Goal: Task Accomplishment & Management: Manage account settings

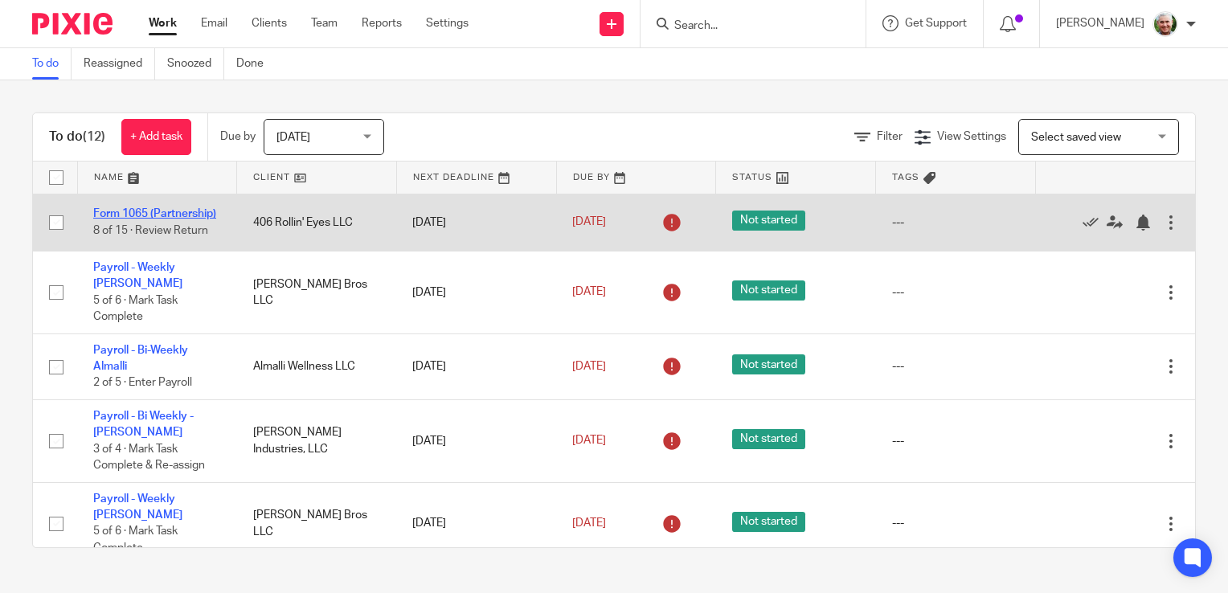
click at [135, 211] on link "Form 1065 (Partnership)" at bounding box center [154, 213] width 123 height 11
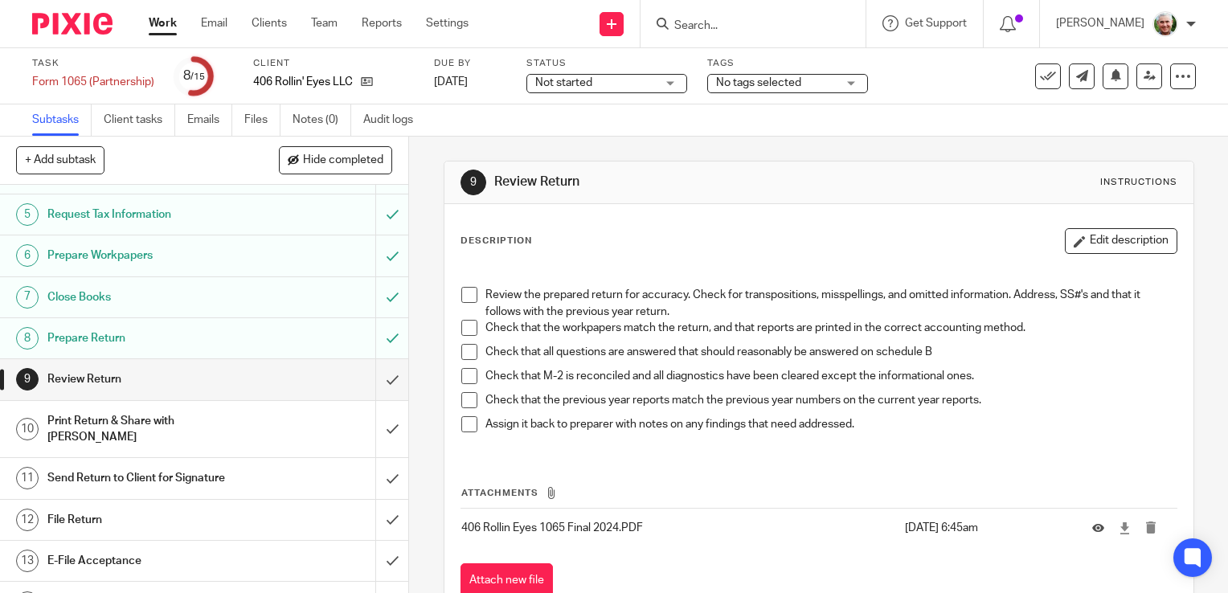
scroll to position [174, 0]
click at [375, 378] on input "submit" at bounding box center [204, 378] width 408 height 40
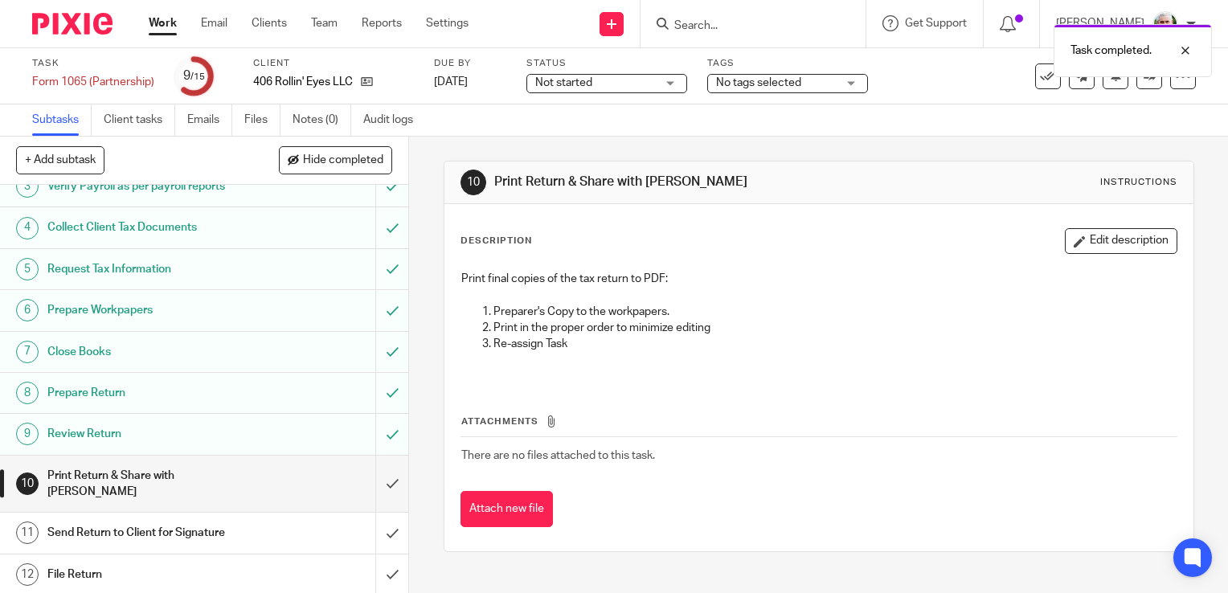
scroll to position [126, 0]
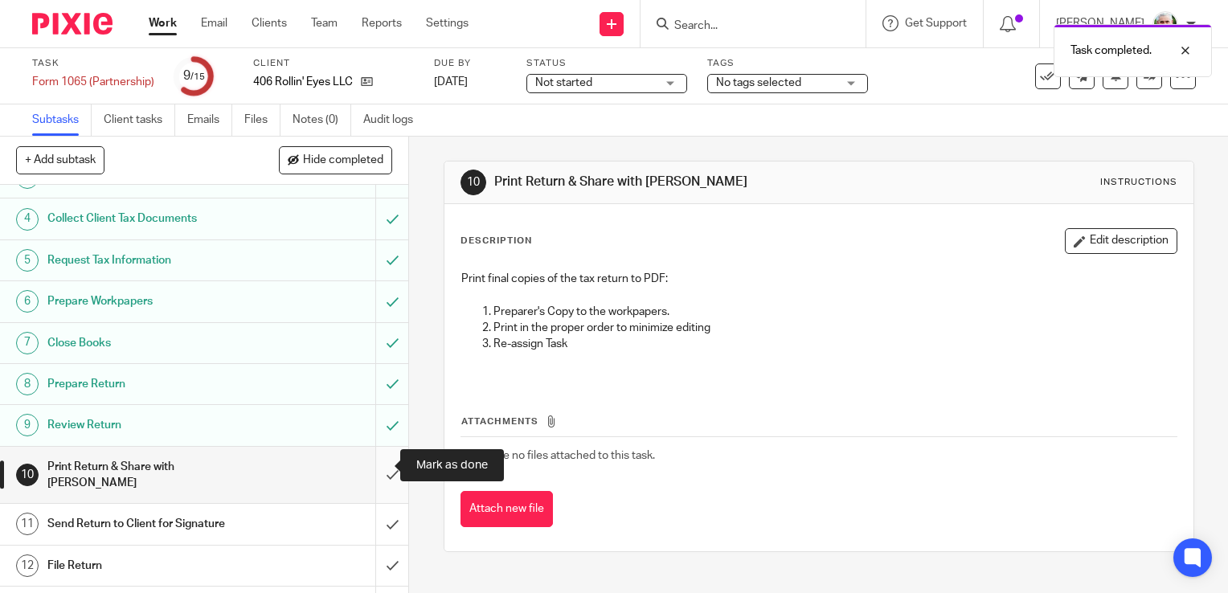
click at [376, 464] on input "submit" at bounding box center [204, 475] width 408 height 57
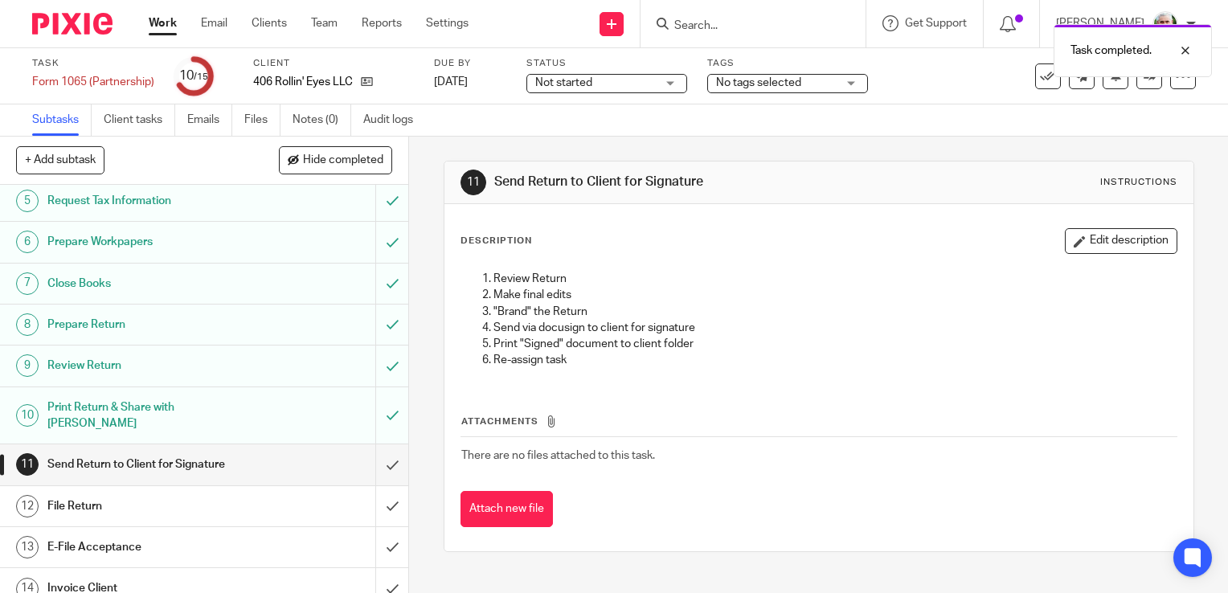
scroll to position [206, 0]
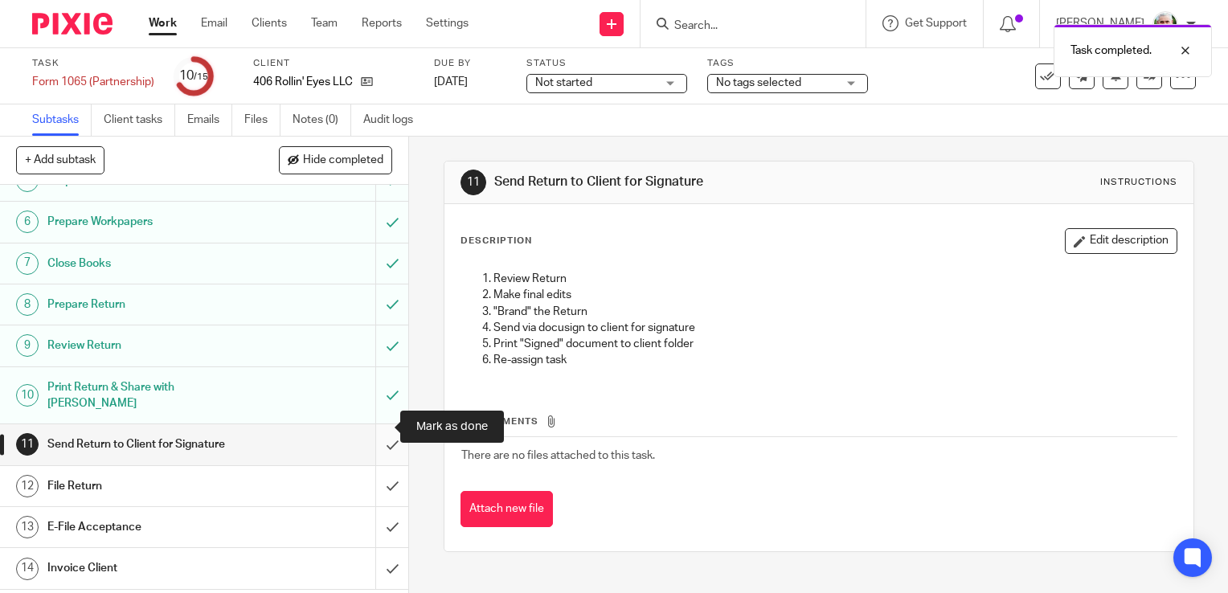
click at [375, 429] on input "submit" at bounding box center [204, 444] width 408 height 40
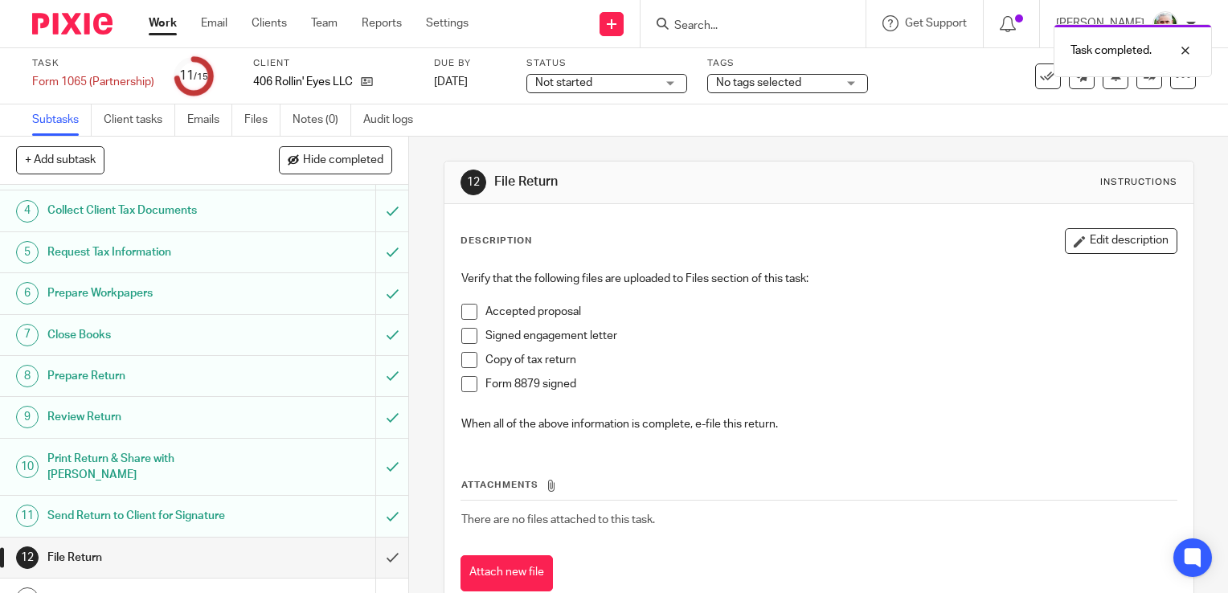
scroll to position [236, 0]
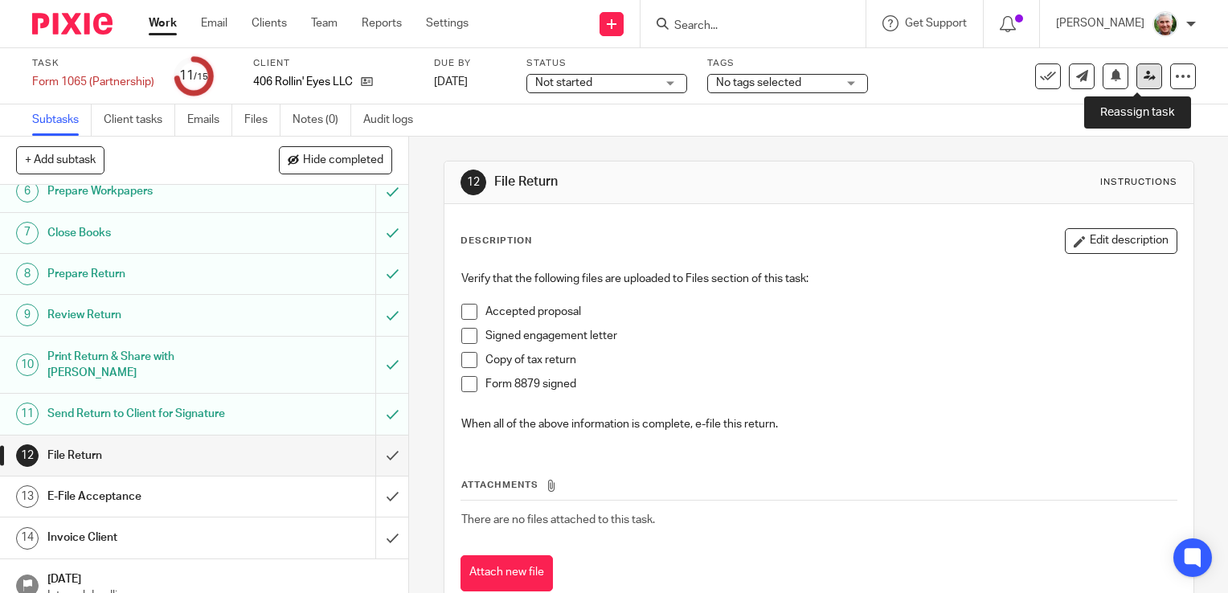
click at [1144, 79] on icon at bounding box center [1150, 76] width 12 height 12
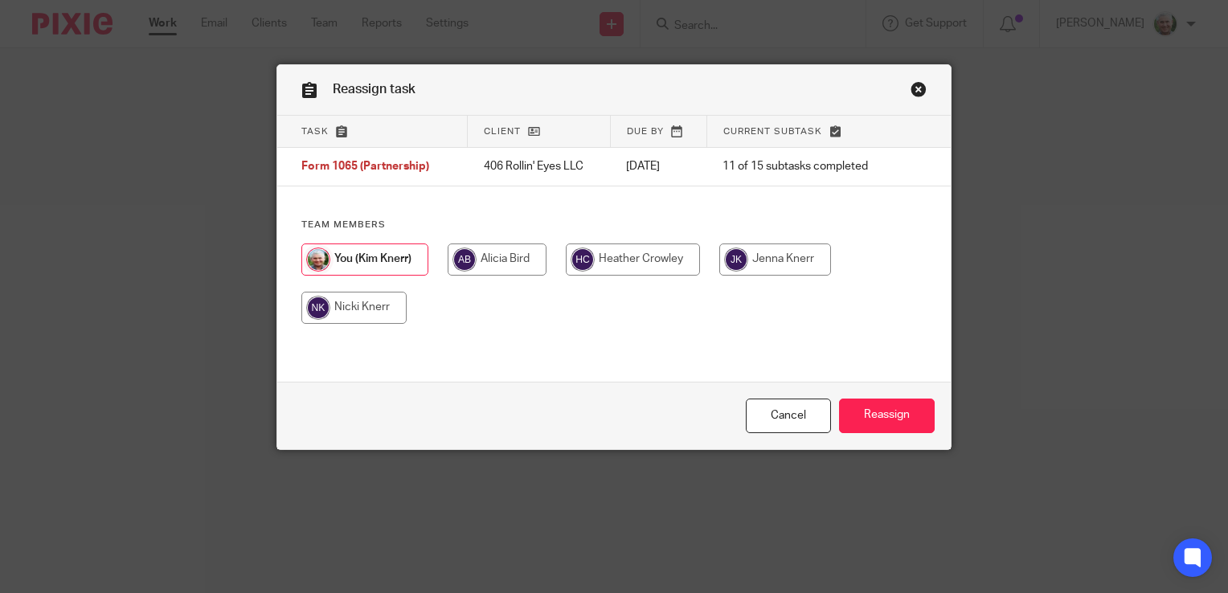
click at [629, 264] on input "radio" at bounding box center [633, 260] width 134 height 32
radio input "true"
click at [866, 417] on input "Reassign" at bounding box center [887, 416] width 96 height 35
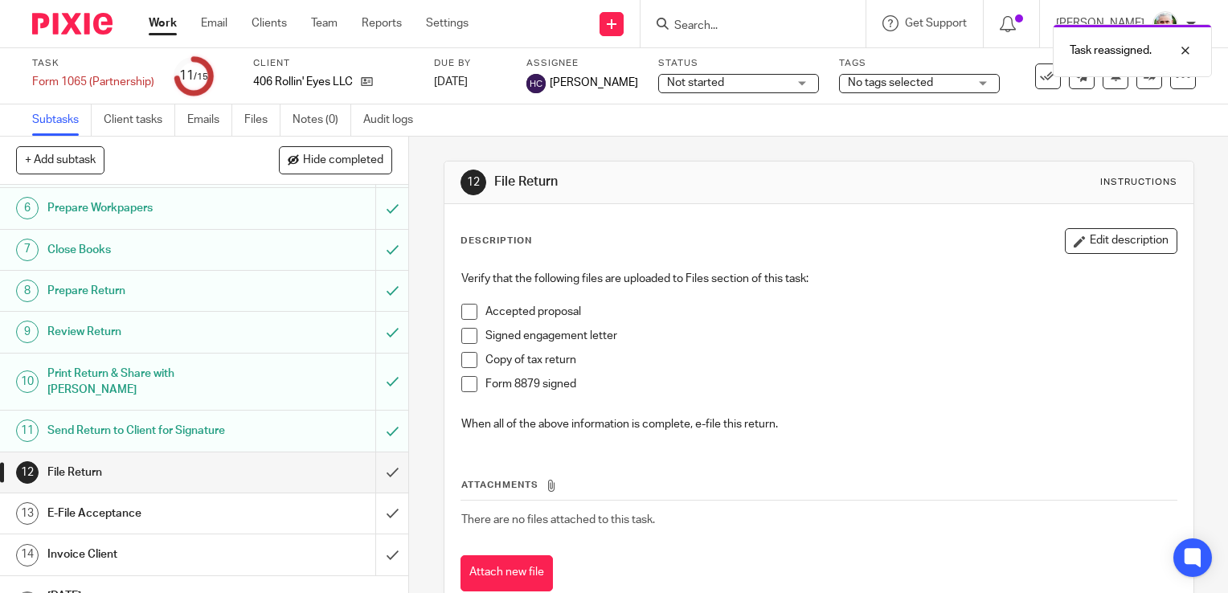
scroll to position [236, 0]
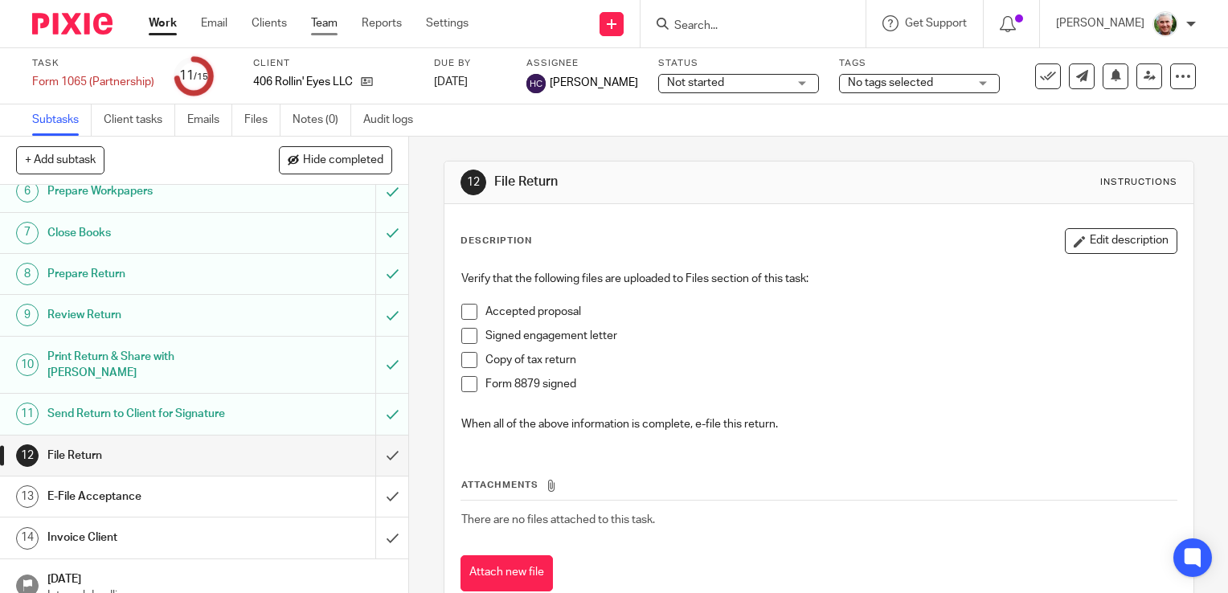
click at [328, 23] on link "Team" at bounding box center [324, 23] width 27 height 16
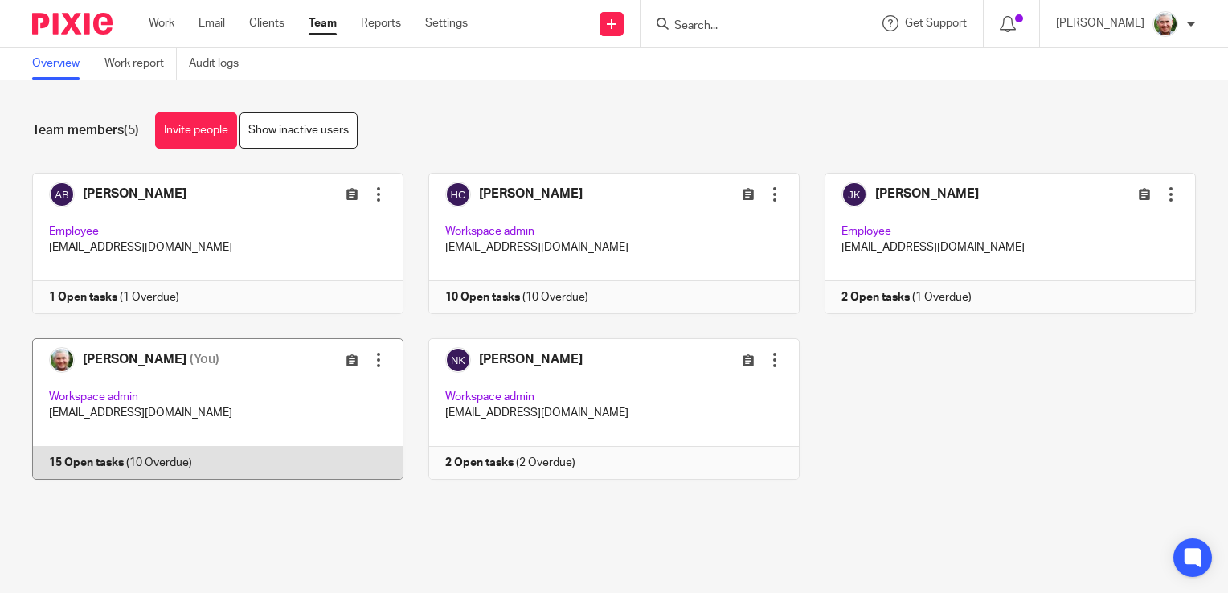
click at [289, 399] on link at bounding box center [205, 408] width 396 height 141
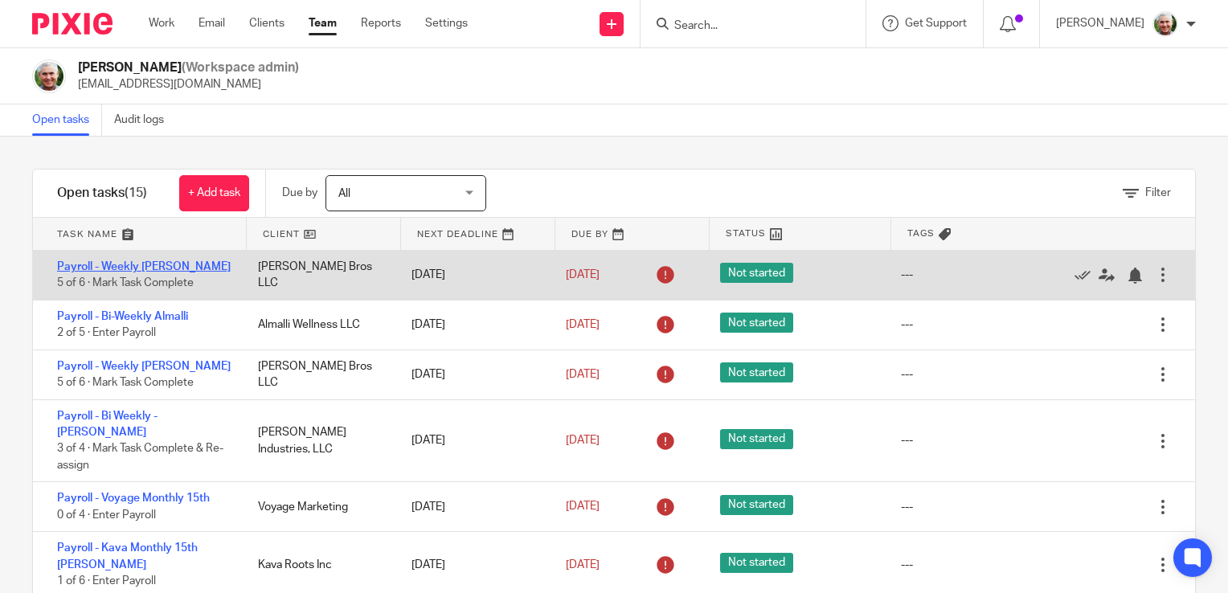
click at [152, 266] on link "Payroll - Weekly [PERSON_NAME]" at bounding box center [144, 266] width 174 height 11
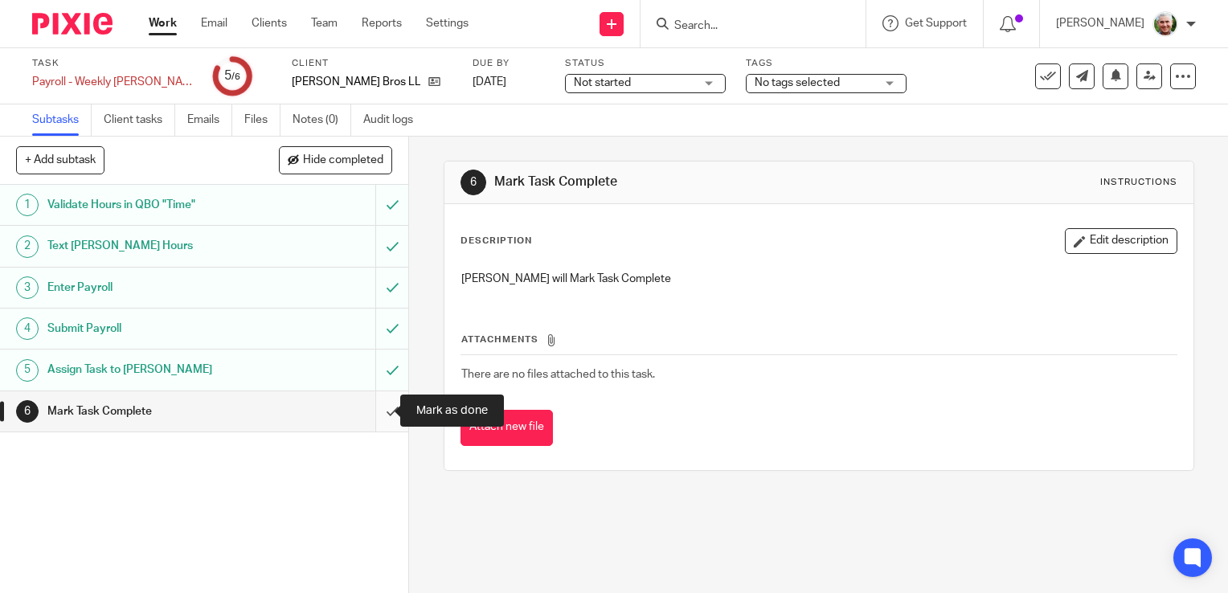
click at [376, 412] on input "submit" at bounding box center [204, 411] width 408 height 40
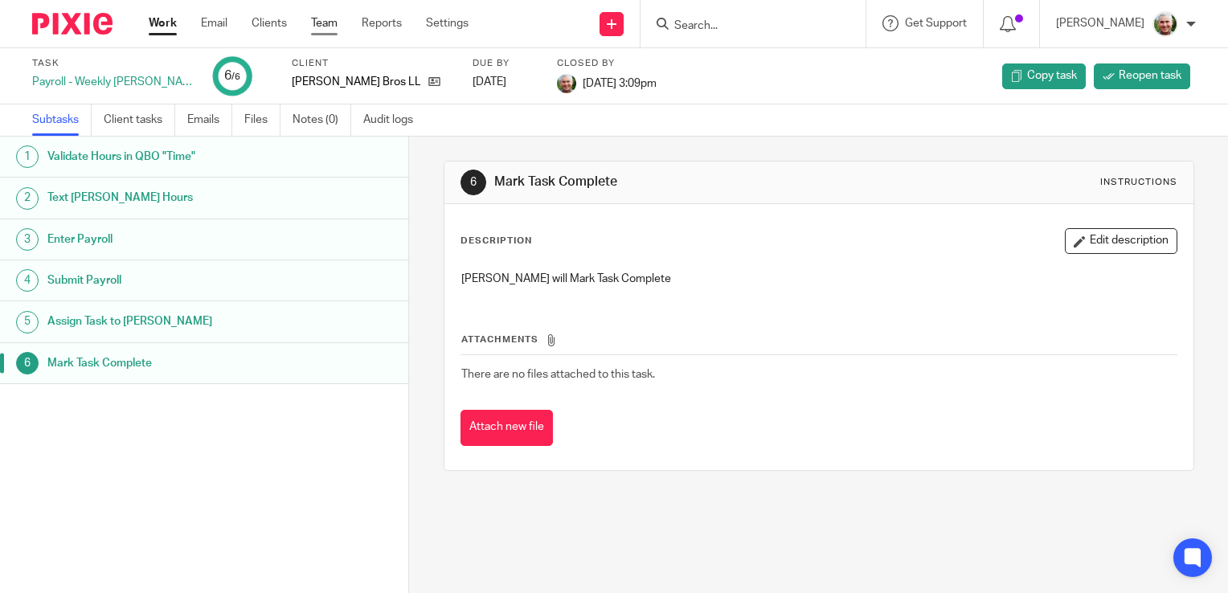
click at [325, 24] on link "Team" at bounding box center [324, 23] width 27 height 16
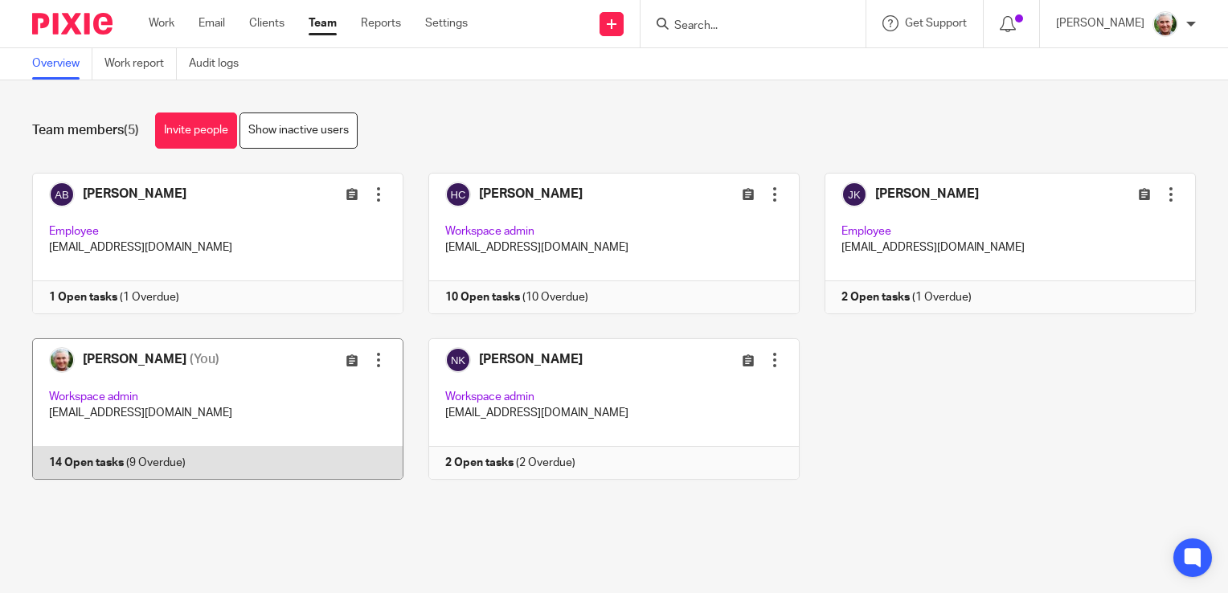
click at [280, 402] on link at bounding box center [205, 408] width 396 height 141
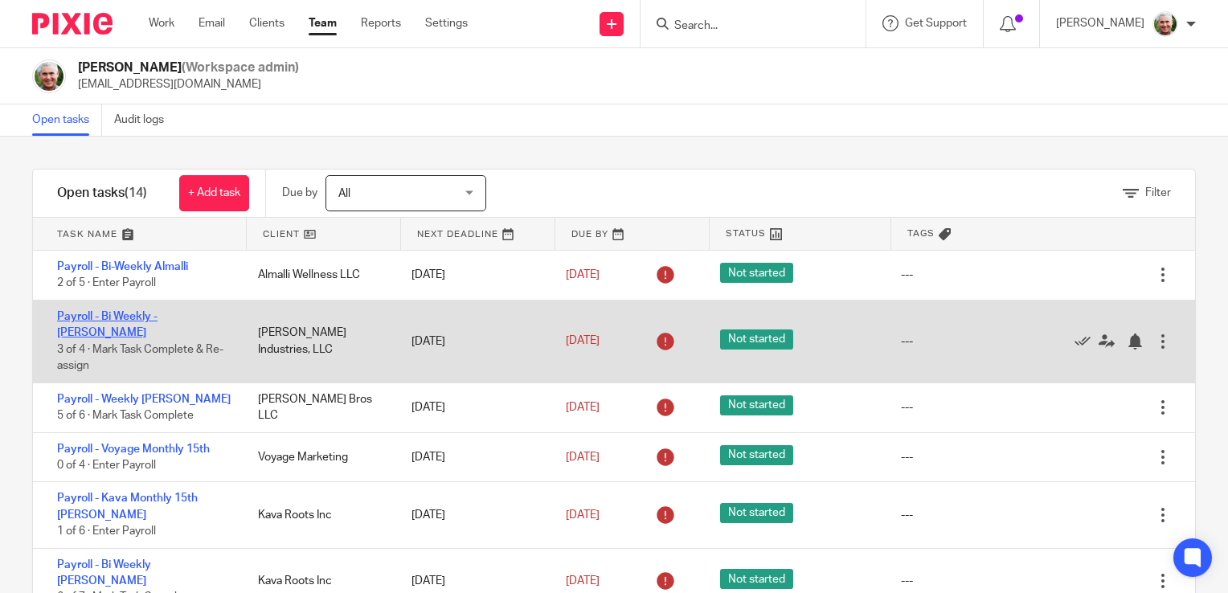
click at [158, 314] on link "Payroll - Bi Weekly - [PERSON_NAME]" at bounding box center [107, 324] width 100 height 27
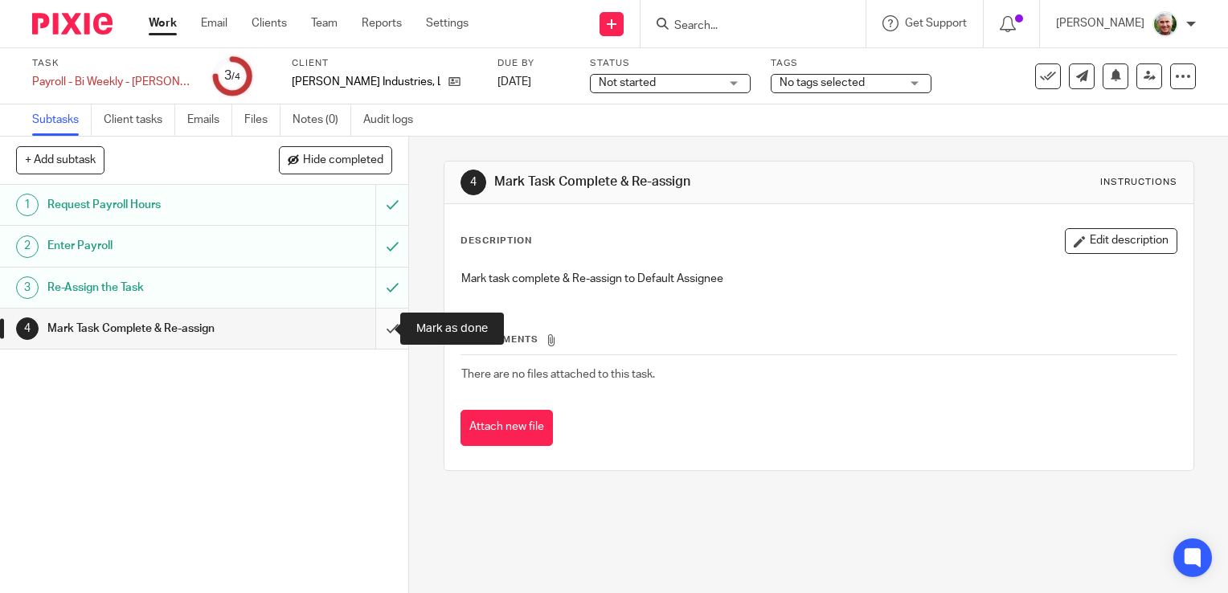
click at [373, 329] on input "submit" at bounding box center [204, 329] width 408 height 40
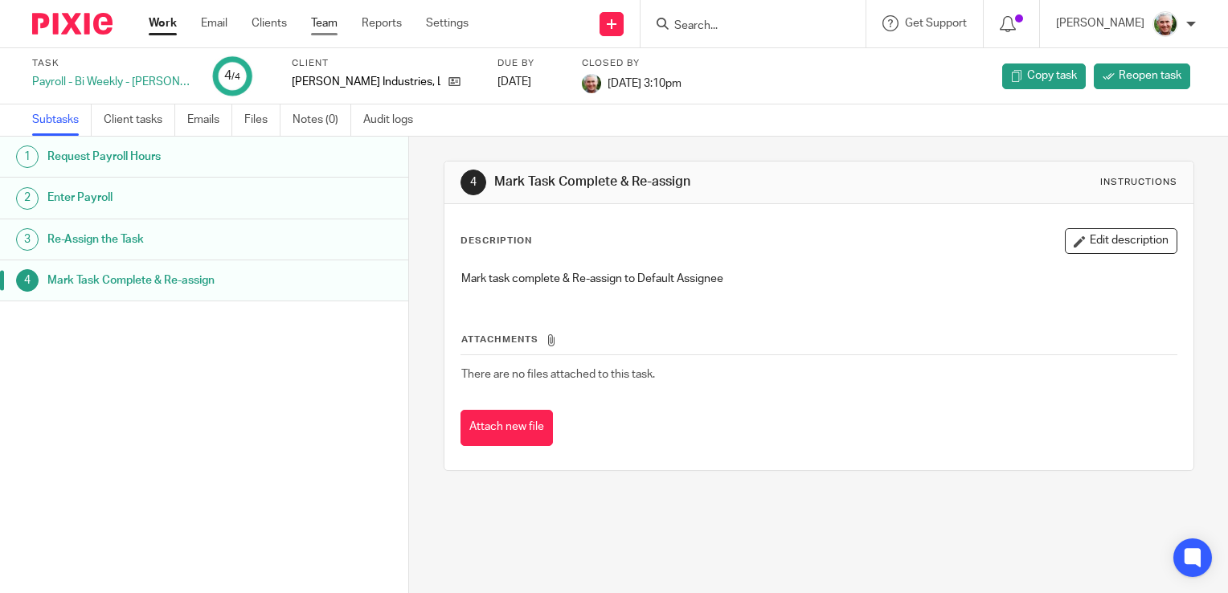
click at [327, 24] on link "Team" at bounding box center [324, 23] width 27 height 16
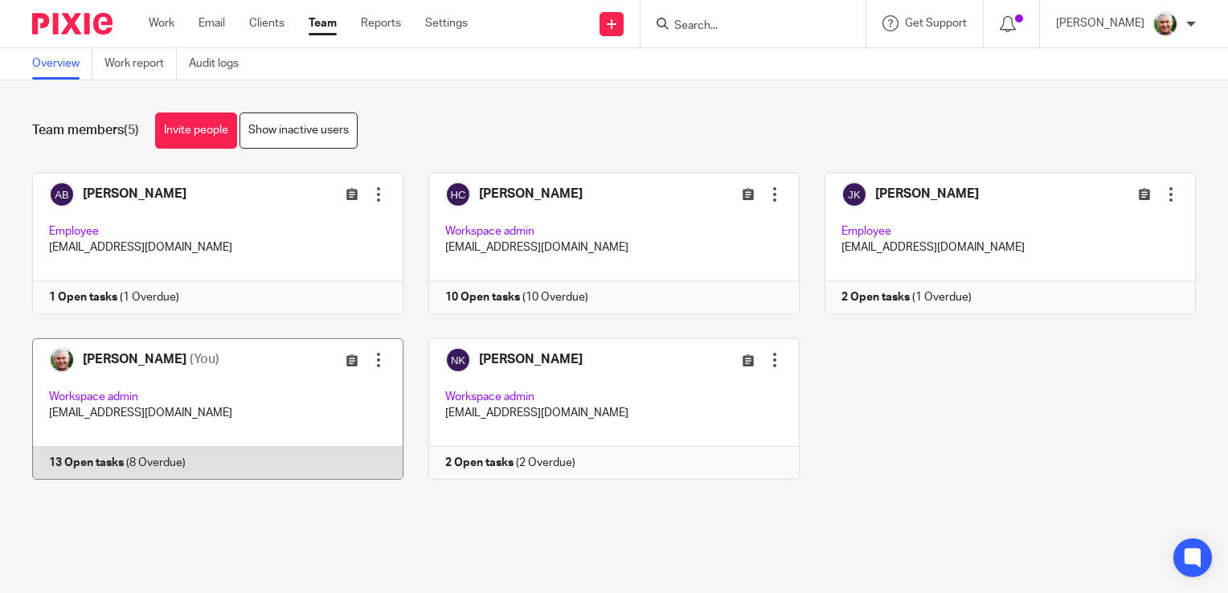
click at [265, 397] on link at bounding box center [205, 408] width 396 height 141
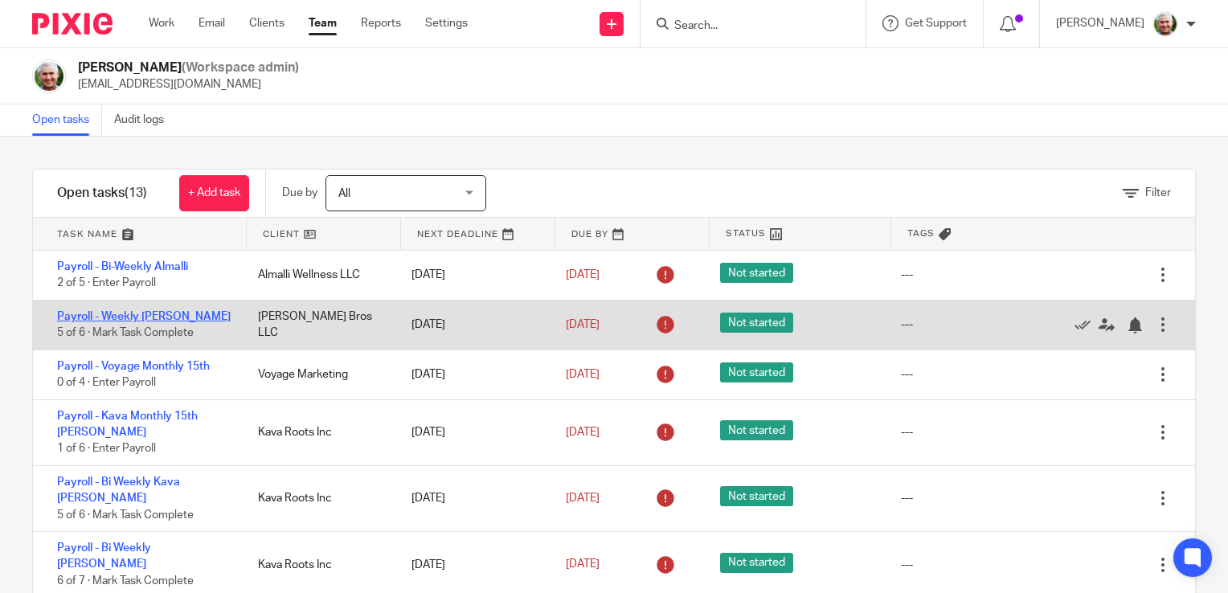
click at [149, 316] on link "Payroll - Weekly [PERSON_NAME]" at bounding box center [144, 316] width 174 height 11
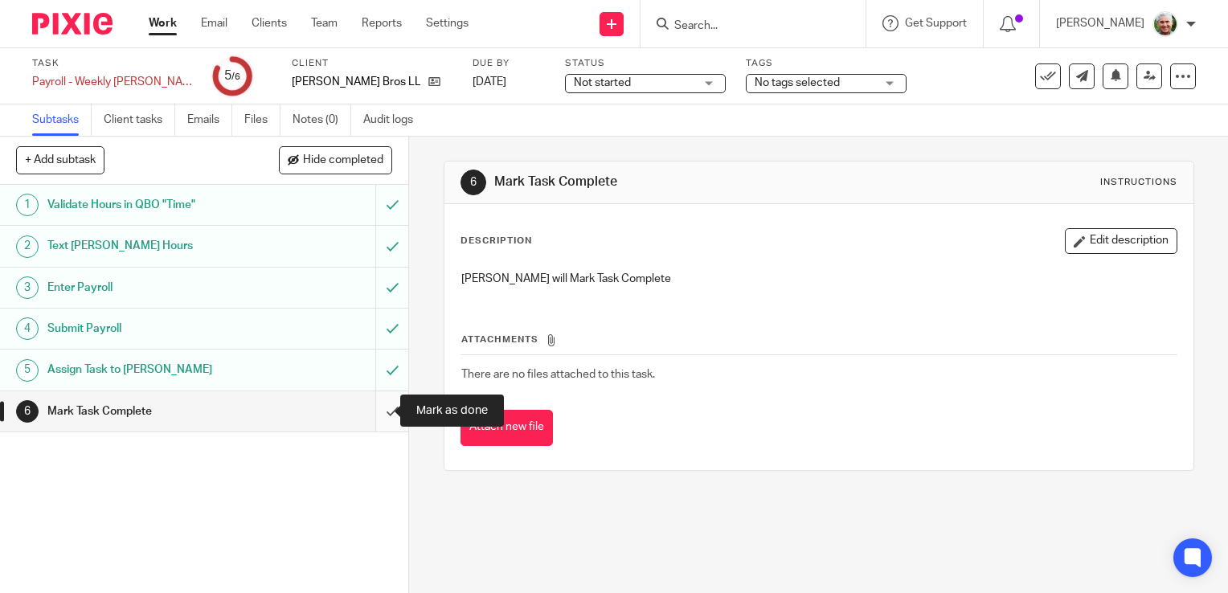
click at [373, 411] on input "submit" at bounding box center [204, 411] width 408 height 40
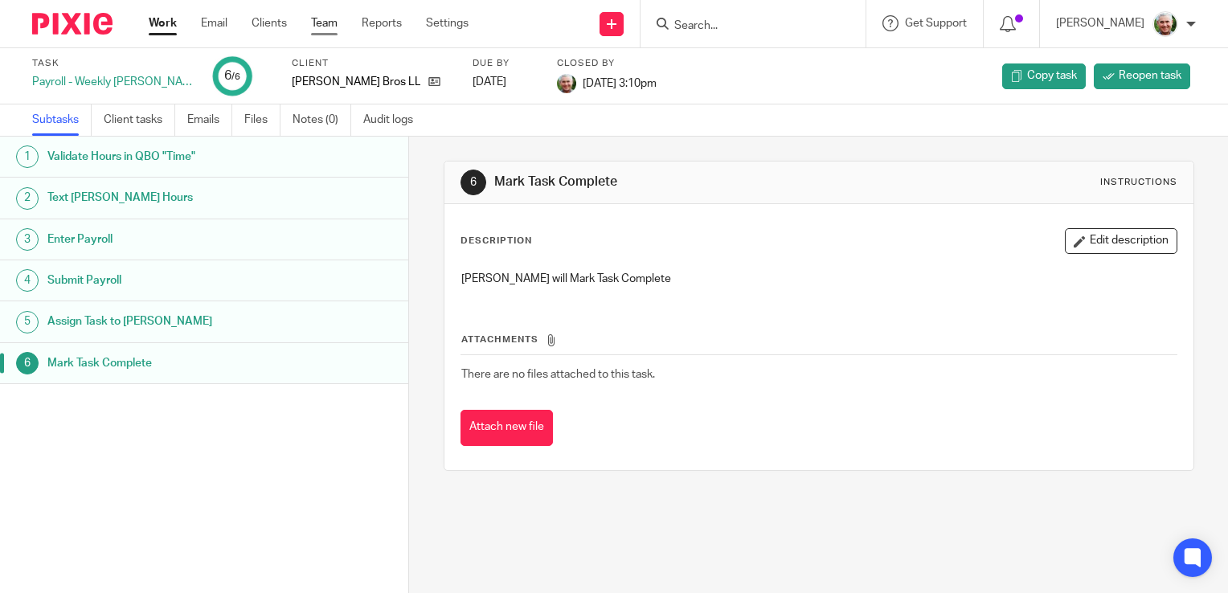
click at [323, 22] on link "Team" at bounding box center [324, 23] width 27 height 16
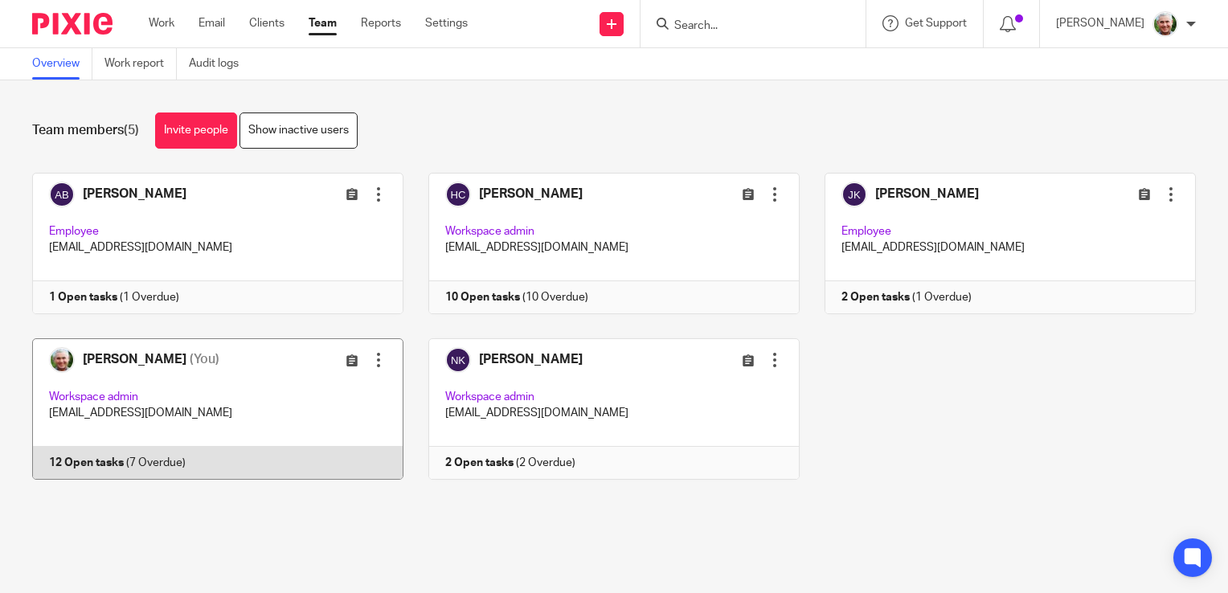
click at [255, 402] on link at bounding box center [205, 408] width 396 height 141
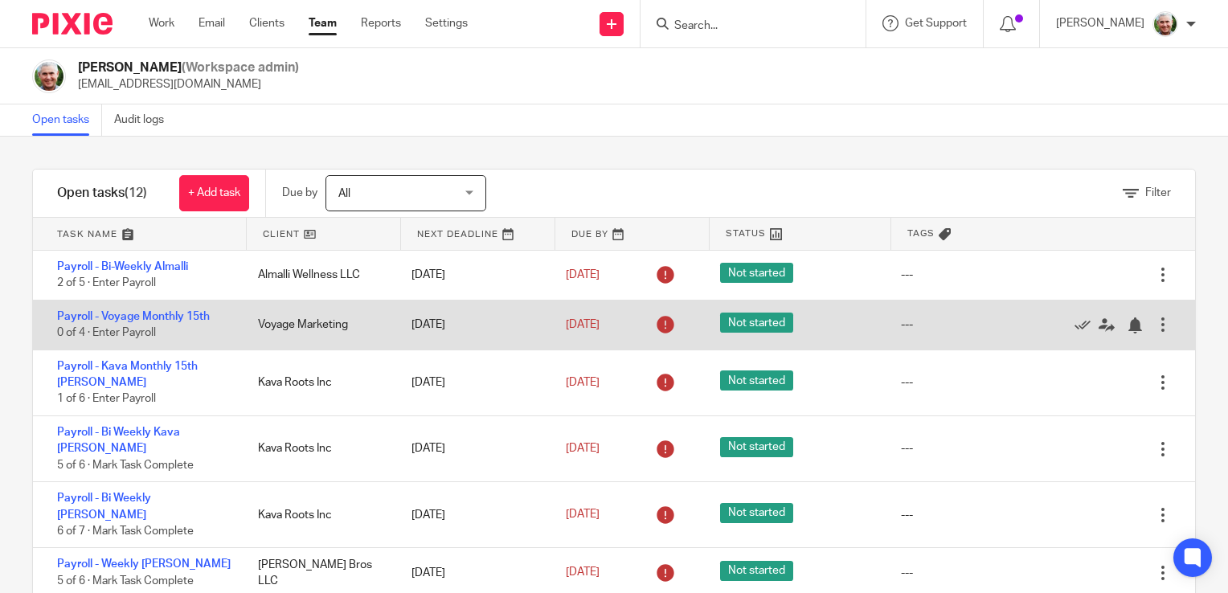
click at [1155, 325] on div at bounding box center [1163, 325] width 16 height 16
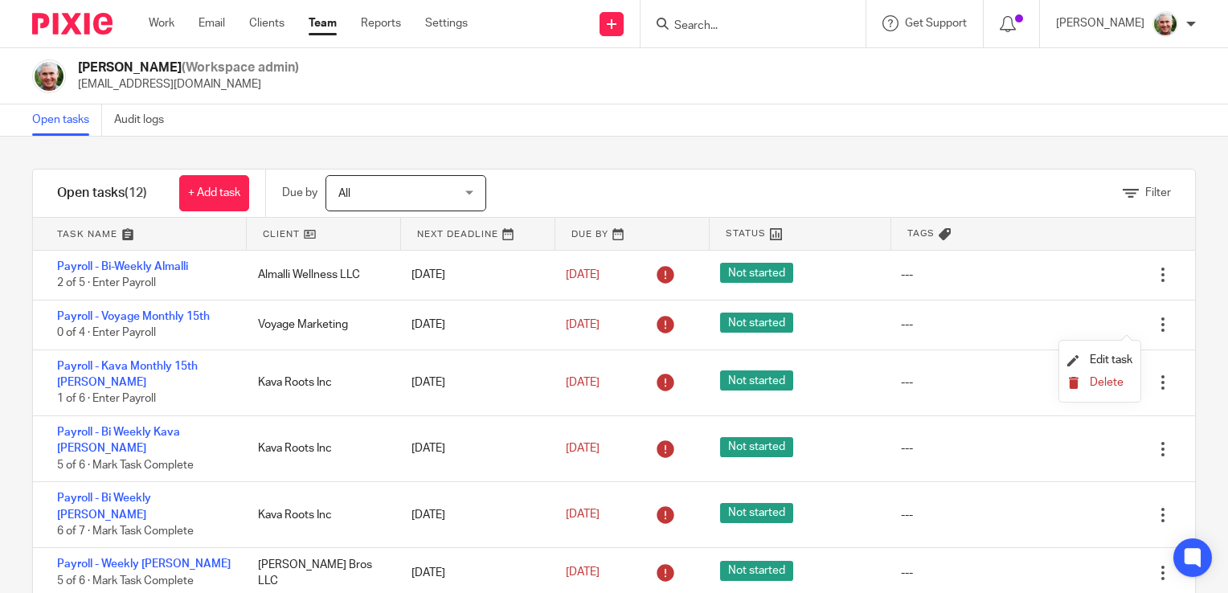
click at [1100, 380] on span "Delete" at bounding box center [1107, 382] width 34 height 11
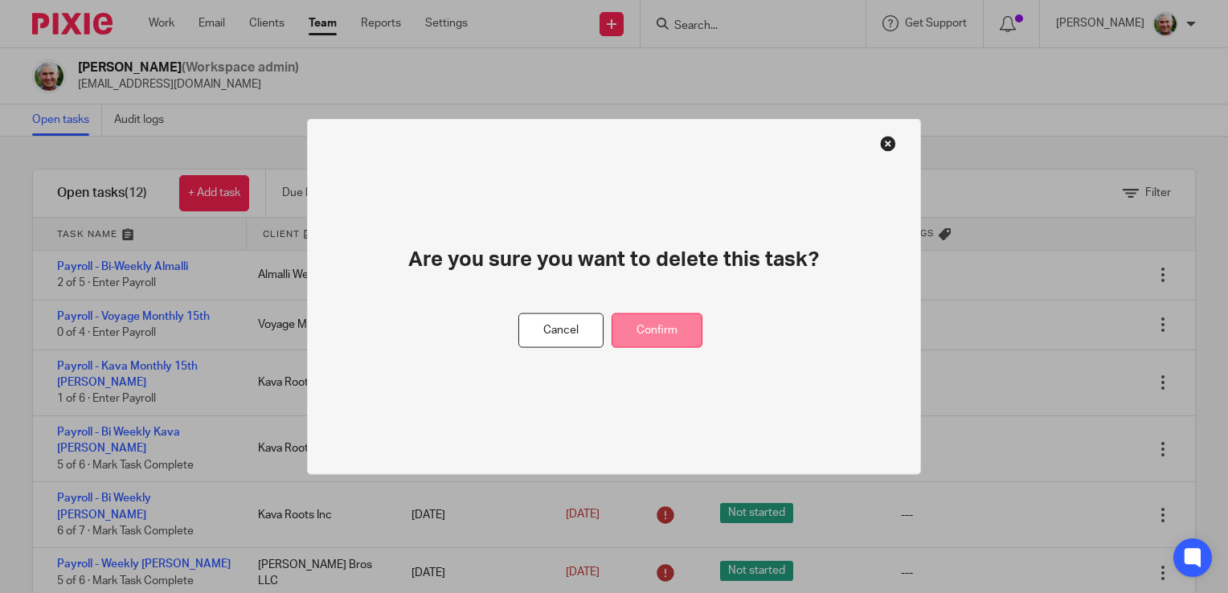
click at [636, 329] on button "Confirm" at bounding box center [657, 330] width 91 height 35
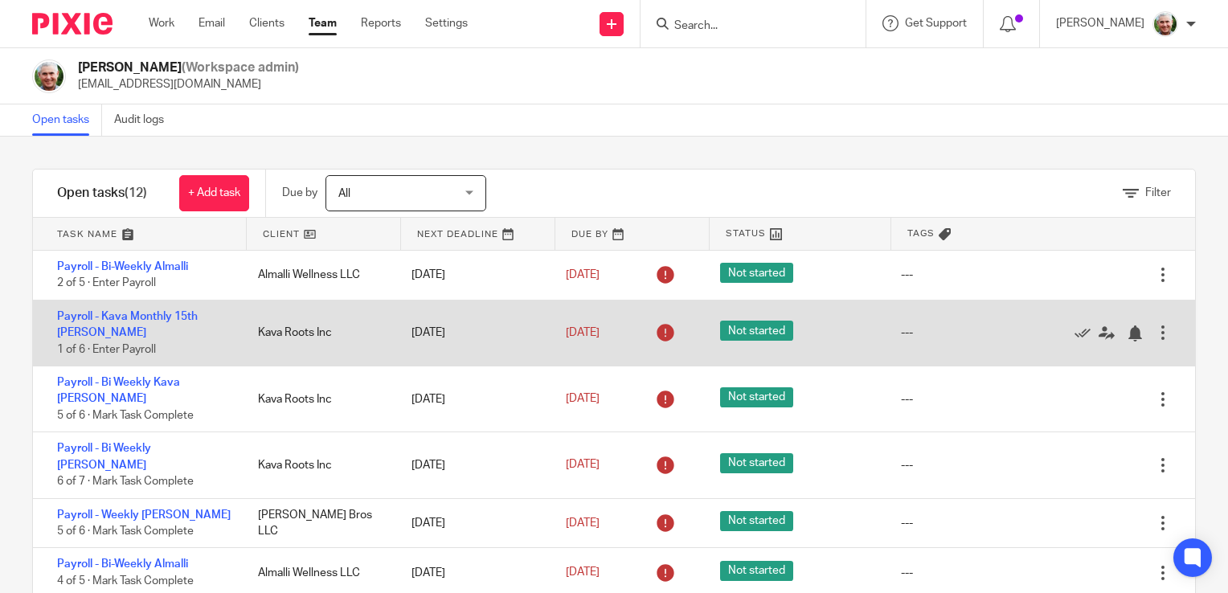
click at [1155, 333] on div at bounding box center [1163, 333] width 16 height 16
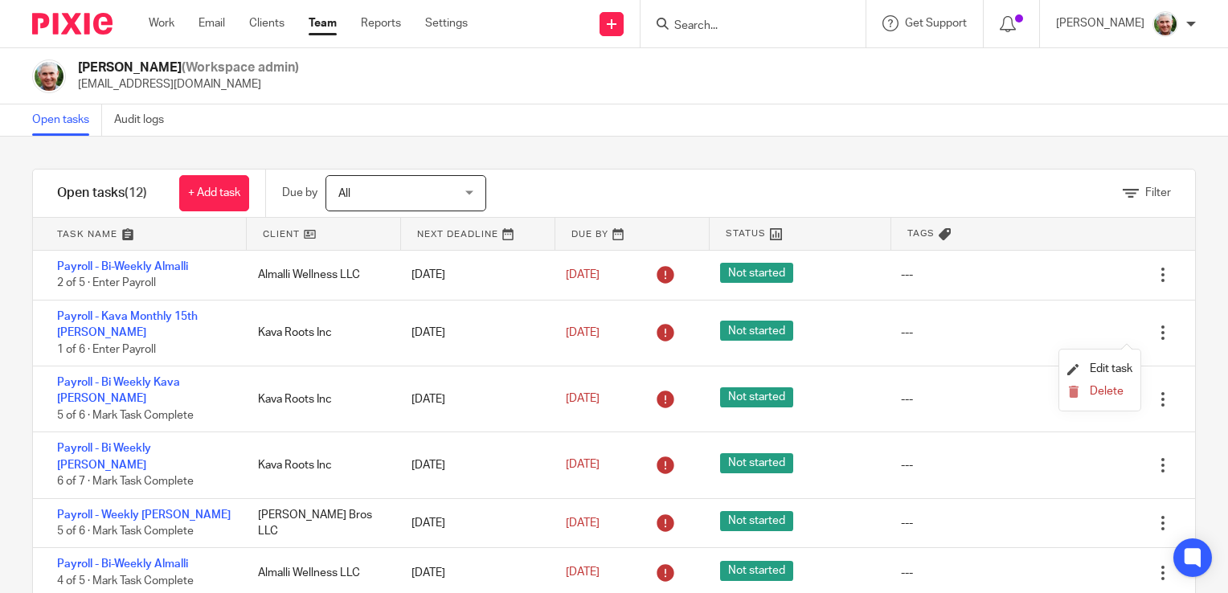
click at [1105, 399] on li "Delete" at bounding box center [1099, 392] width 65 height 21
click at [1103, 391] on span "Delete" at bounding box center [1107, 391] width 34 height 11
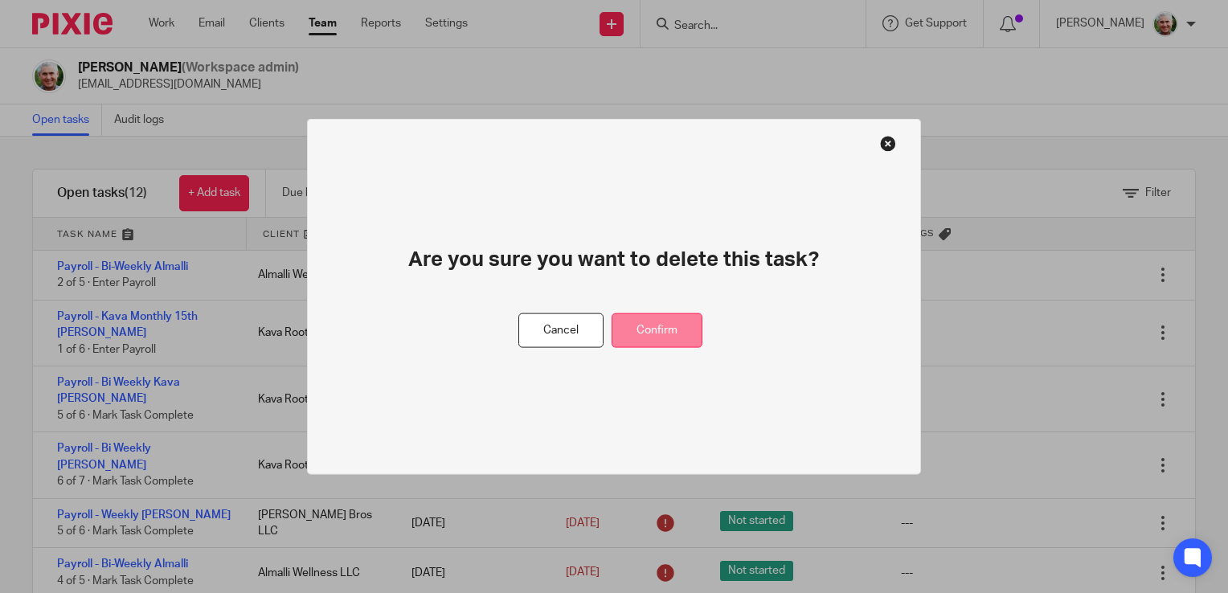
click at [645, 330] on button "Confirm" at bounding box center [657, 330] width 91 height 35
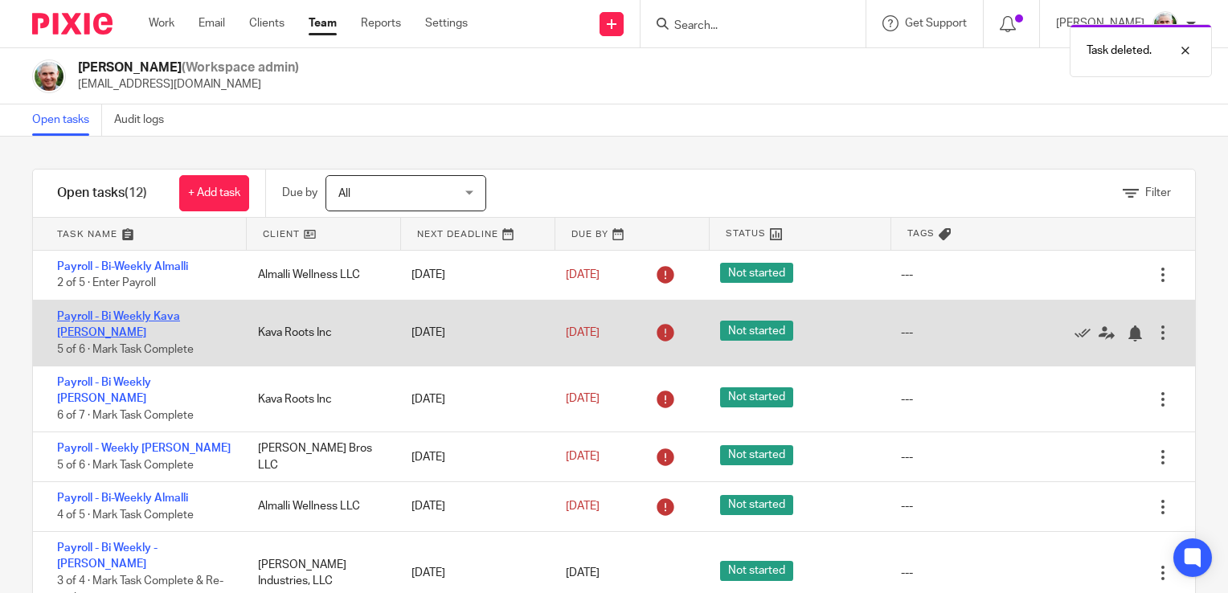
click at [180, 317] on link "Payroll - Bi Weekly Kava [PERSON_NAME]" at bounding box center [118, 324] width 123 height 27
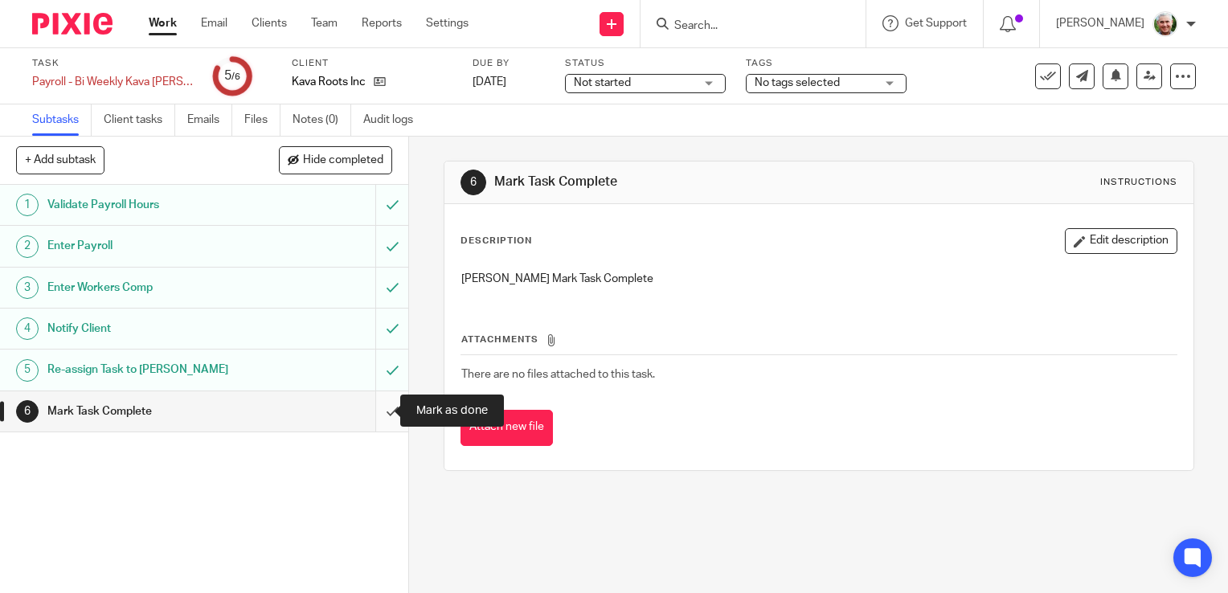
click at [373, 410] on input "submit" at bounding box center [204, 411] width 408 height 40
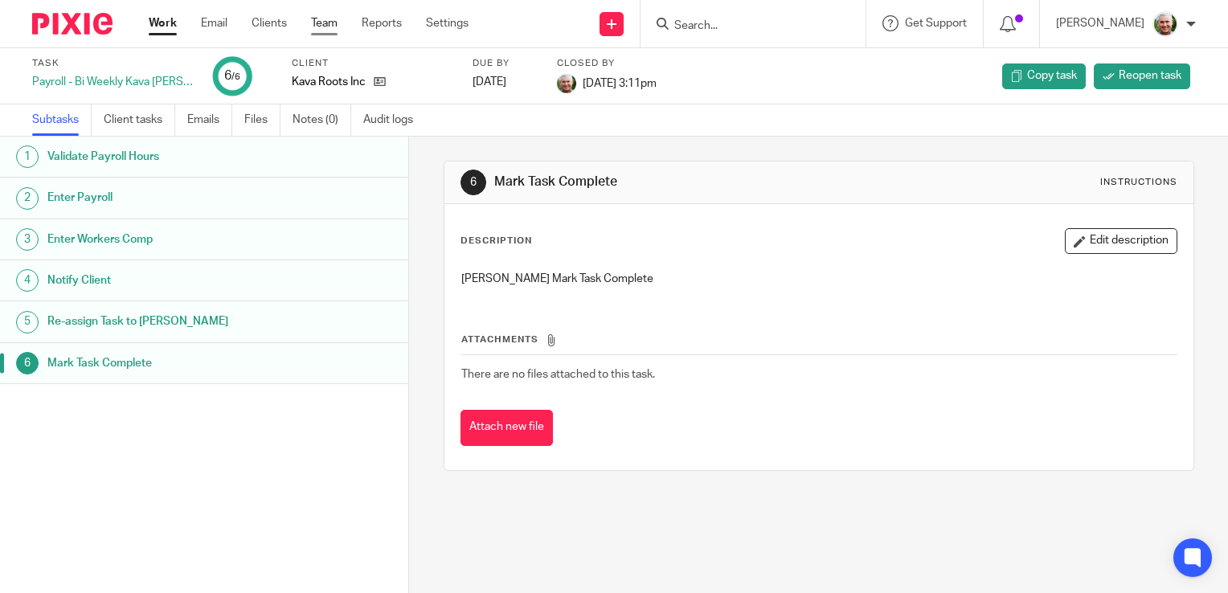
click at [318, 22] on link "Team" at bounding box center [324, 23] width 27 height 16
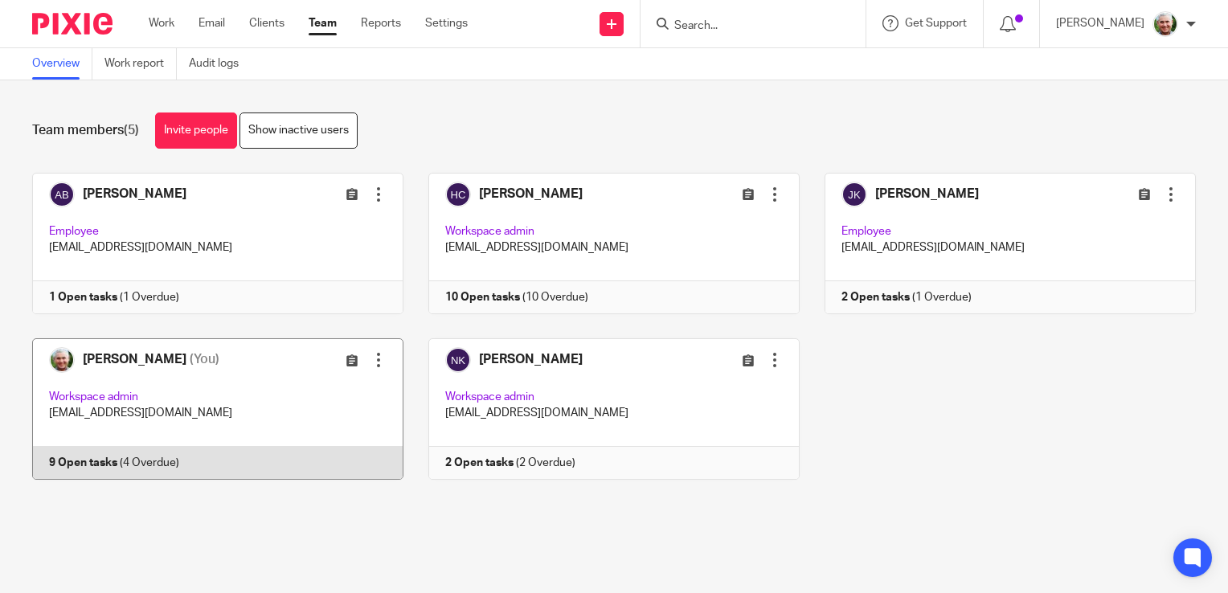
click at [247, 375] on link at bounding box center [205, 408] width 396 height 141
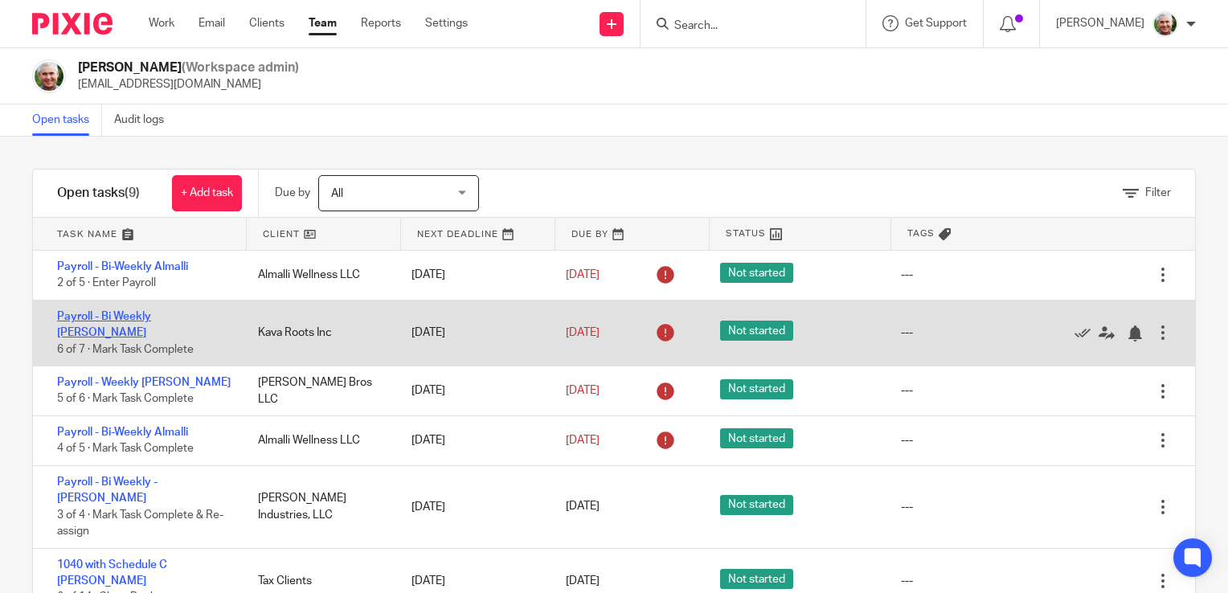
click at [151, 317] on link "Payroll - Bi Weekly [PERSON_NAME]" at bounding box center [104, 324] width 94 height 27
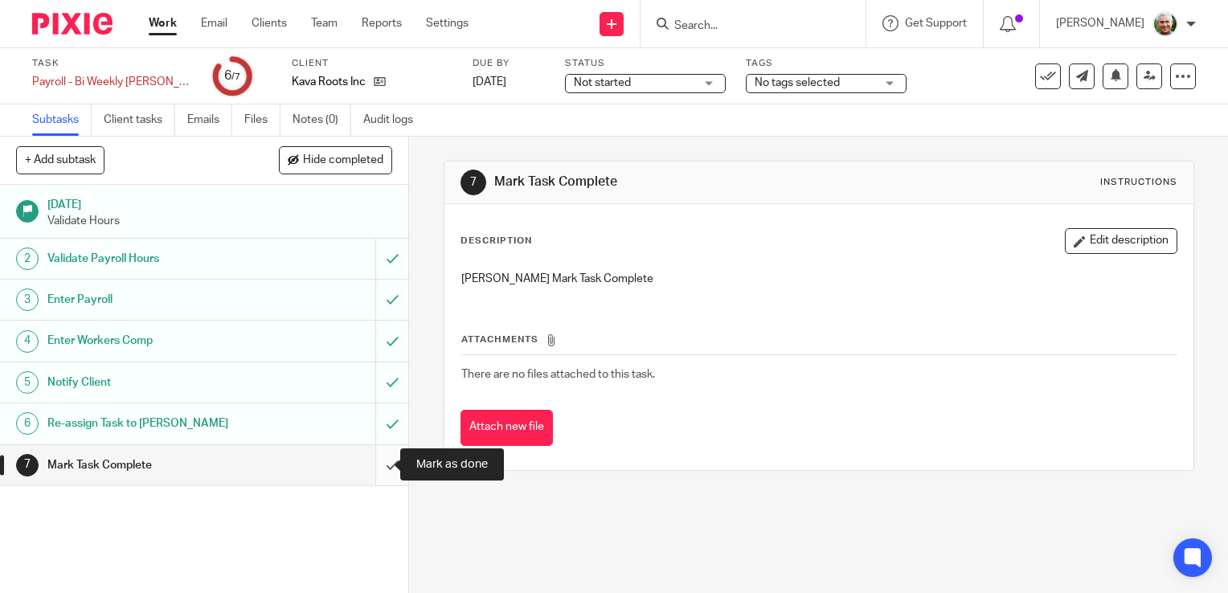
click at [377, 461] on input "submit" at bounding box center [204, 465] width 408 height 40
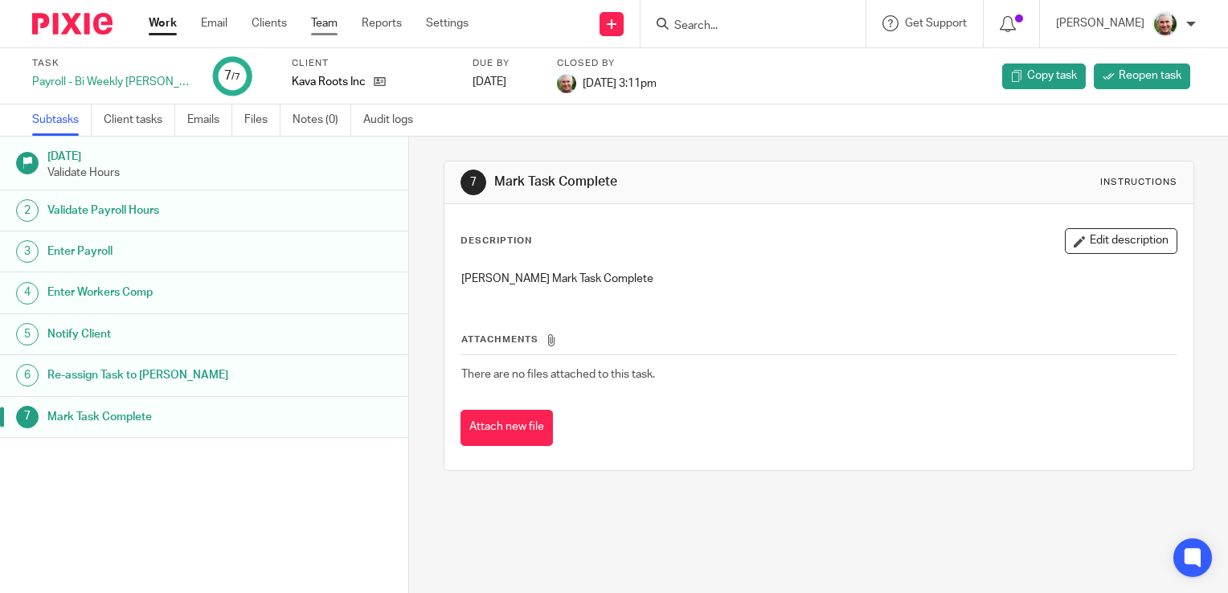
click at [329, 22] on link "Team" at bounding box center [324, 23] width 27 height 16
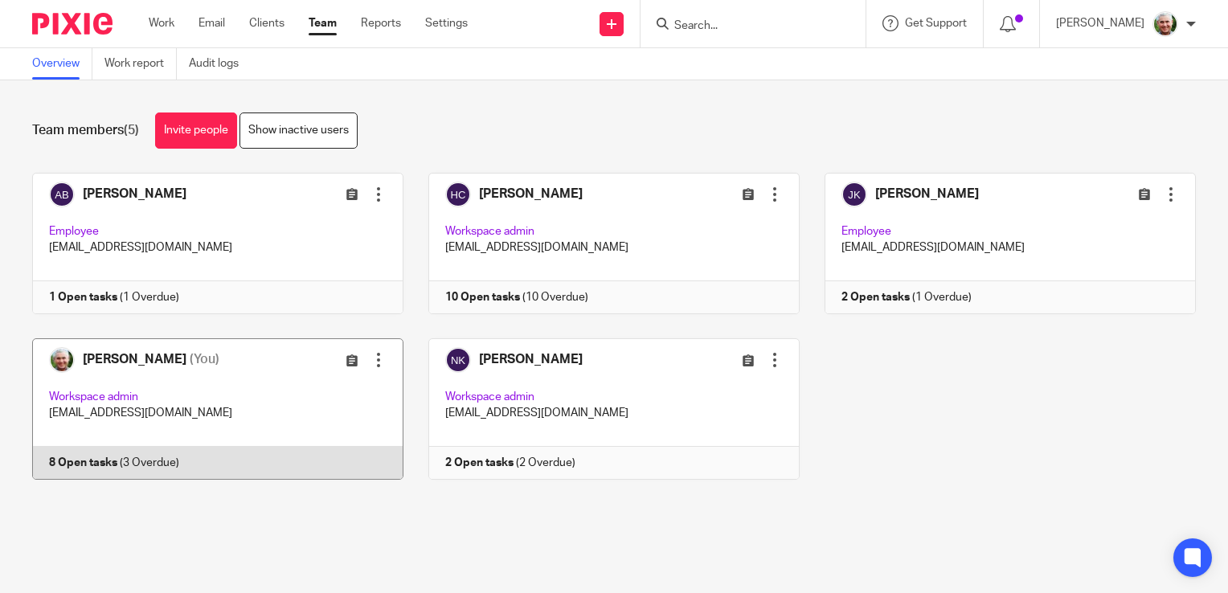
click at [318, 401] on link at bounding box center [205, 408] width 396 height 141
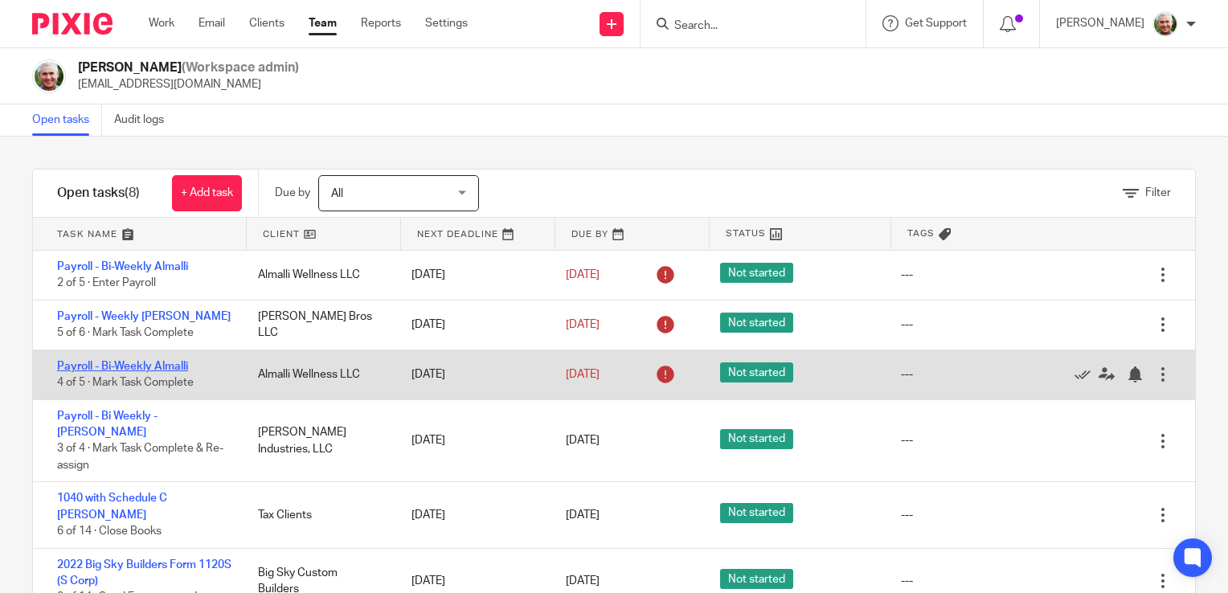
click at [169, 365] on link "Payroll - Bi-Weekly Almalli" at bounding box center [122, 366] width 131 height 11
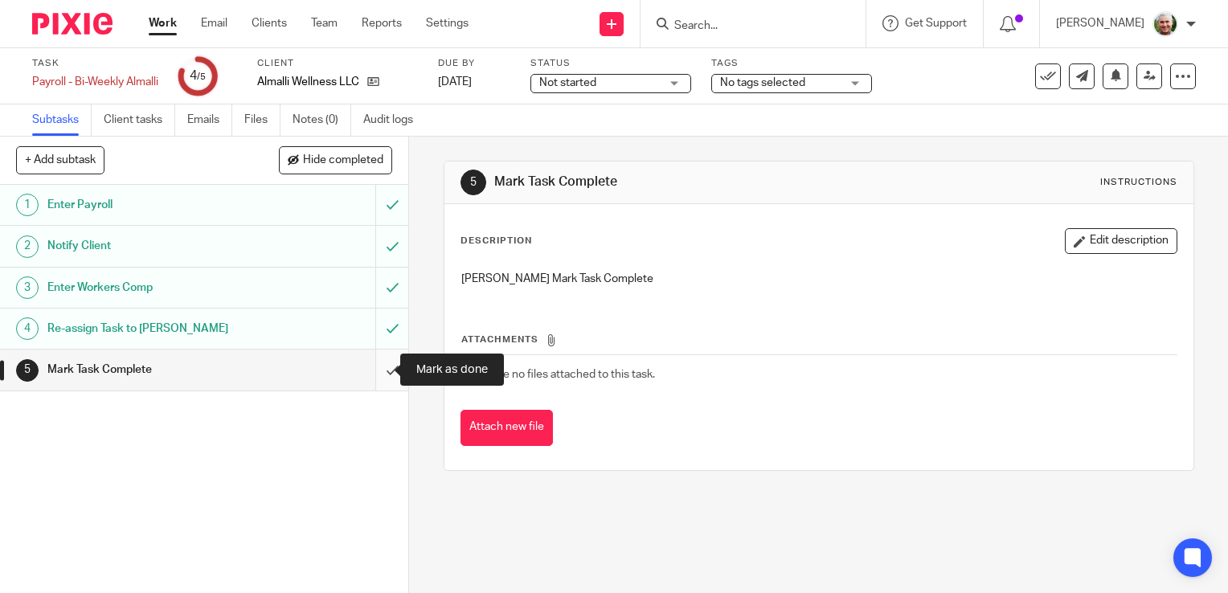
click at [373, 371] on input "submit" at bounding box center [204, 370] width 408 height 40
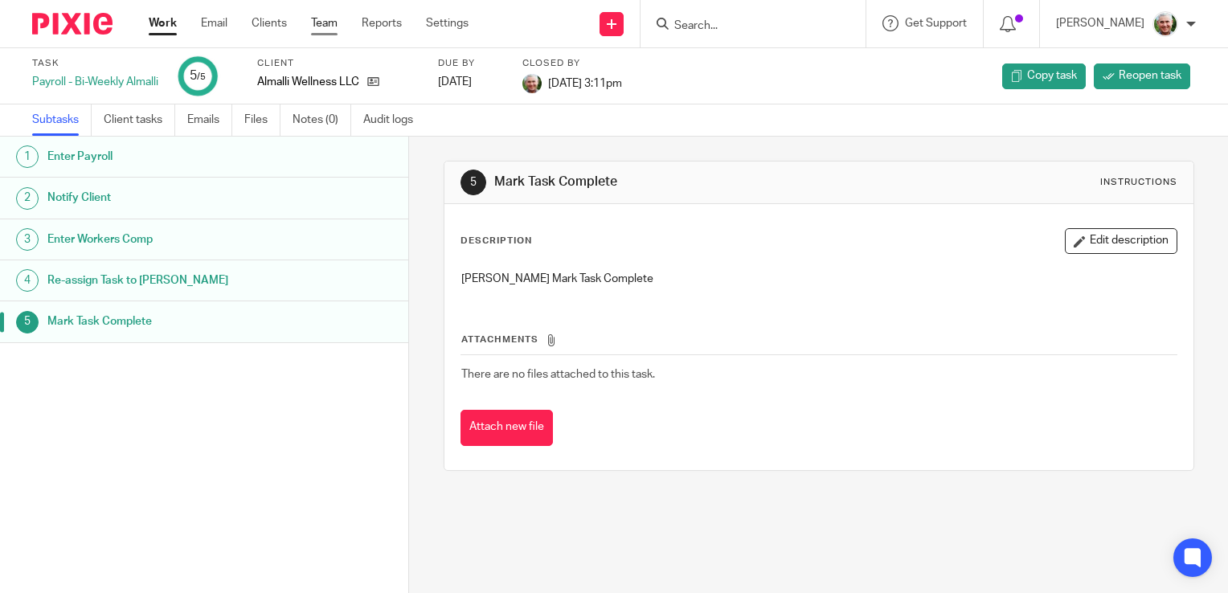
click at [330, 21] on link "Team" at bounding box center [324, 23] width 27 height 16
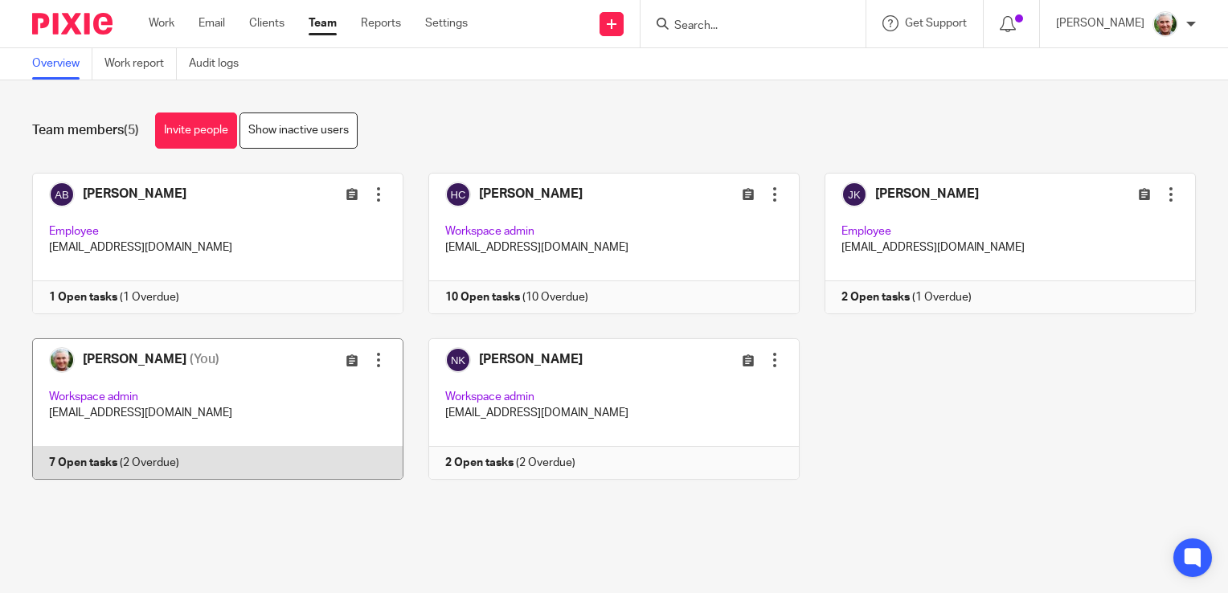
click at [284, 399] on link at bounding box center [205, 408] width 396 height 141
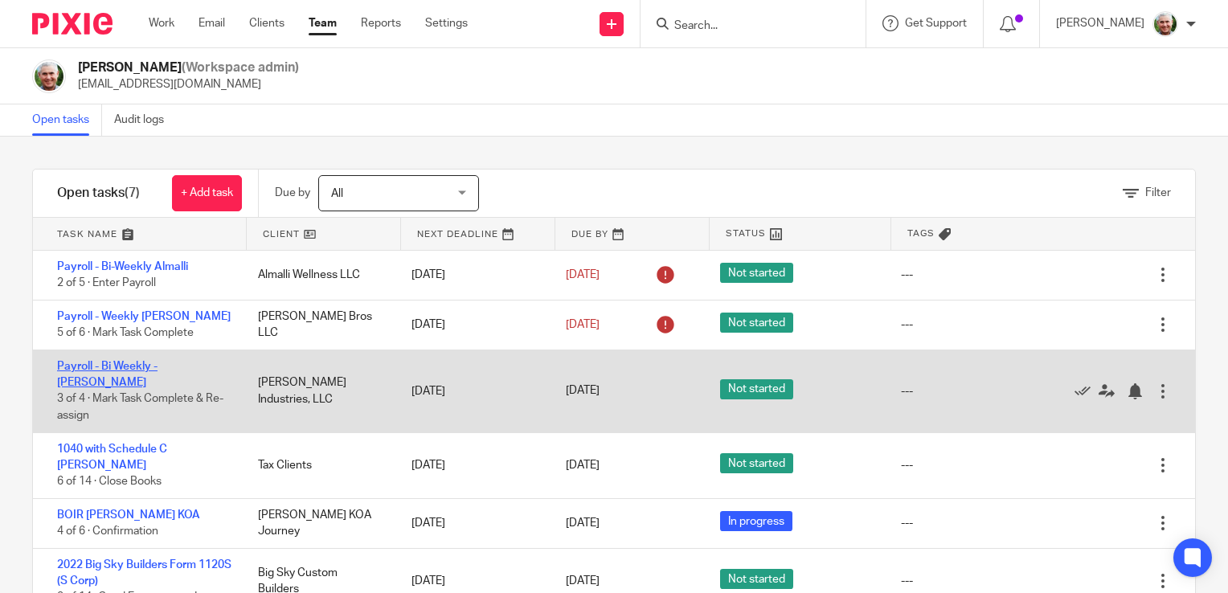
click at [158, 364] on link "Payroll - Bi Weekly - Humphrey" at bounding box center [107, 374] width 100 height 27
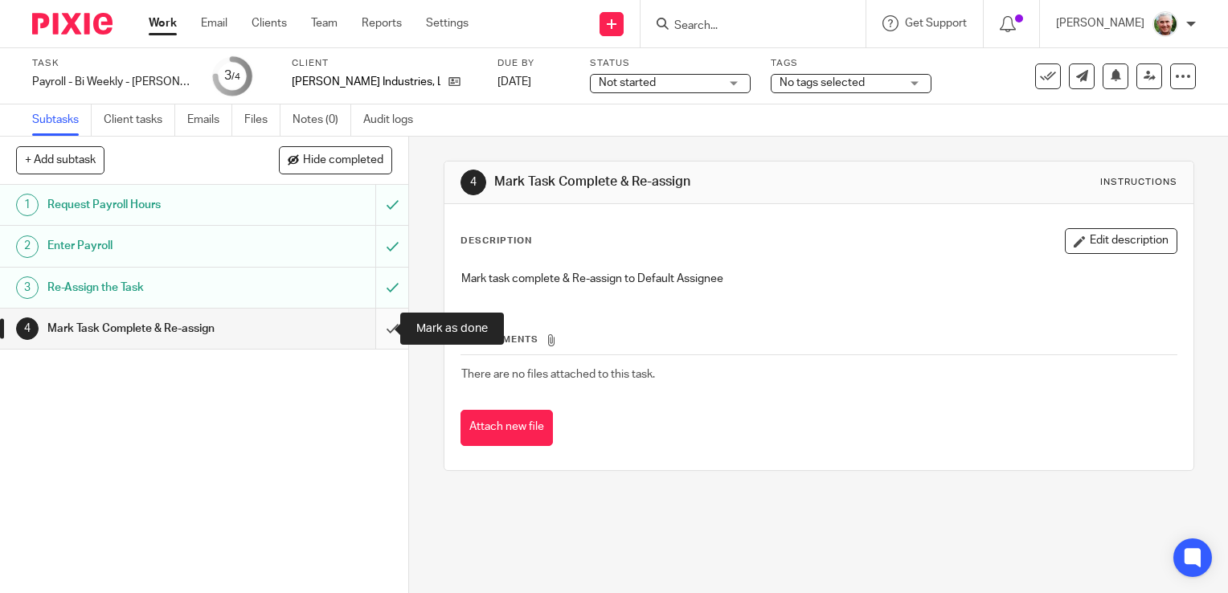
click at [373, 329] on input "submit" at bounding box center [204, 329] width 408 height 40
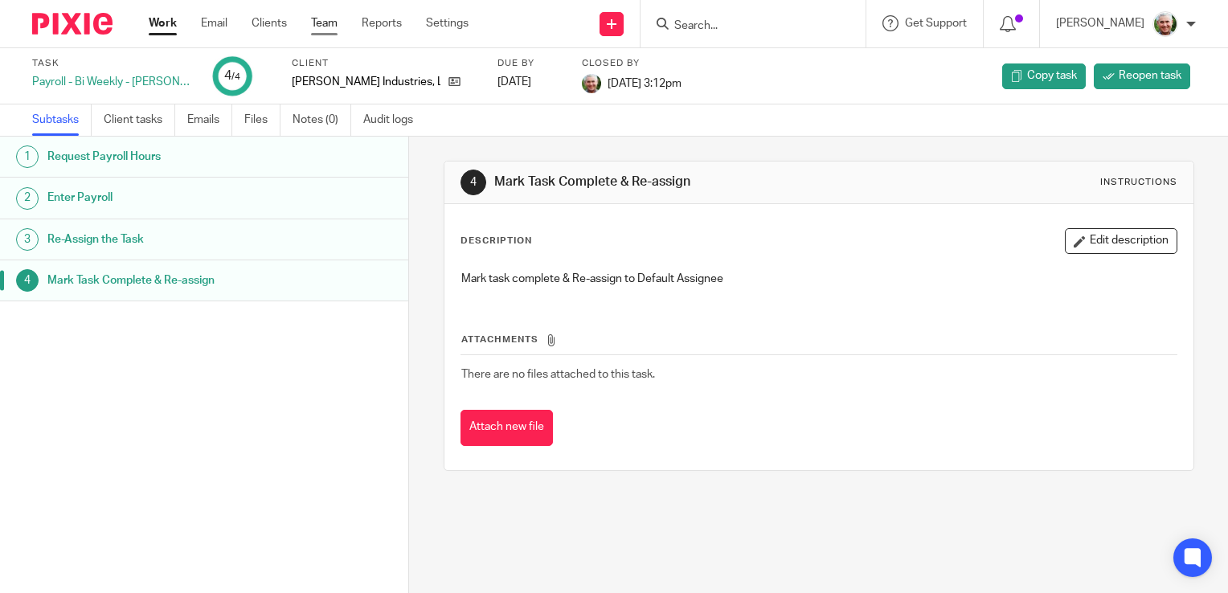
click at [326, 23] on link "Team" at bounding box center [324, 23] width 27 height 16
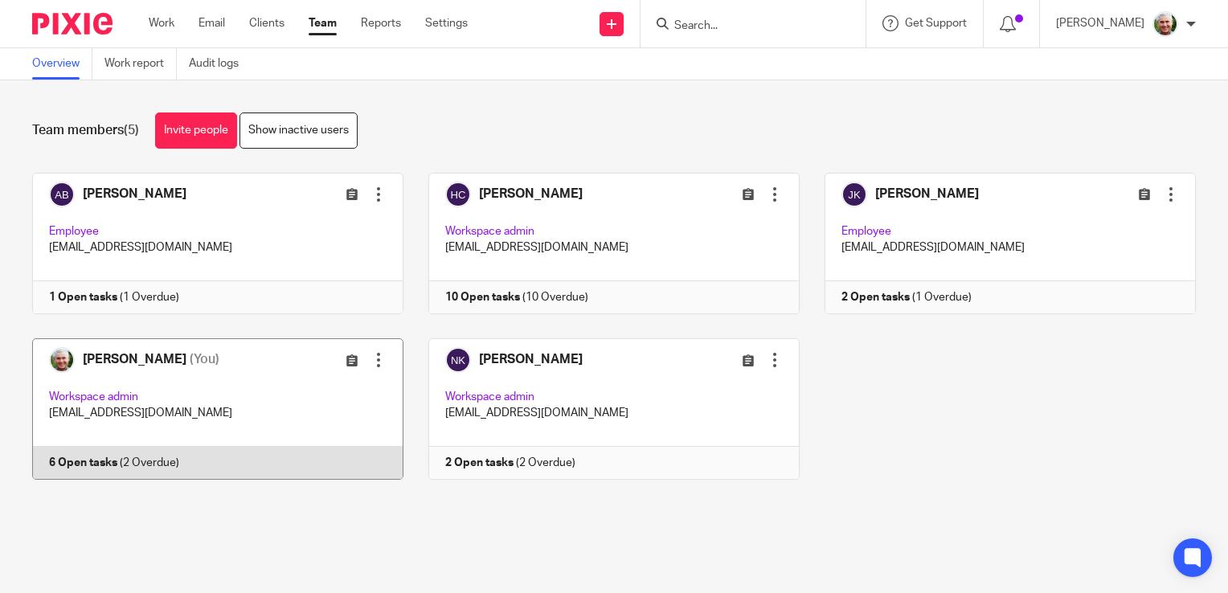
click at [272, 398] on link at bounding box center [205, 408] width 396 height 141
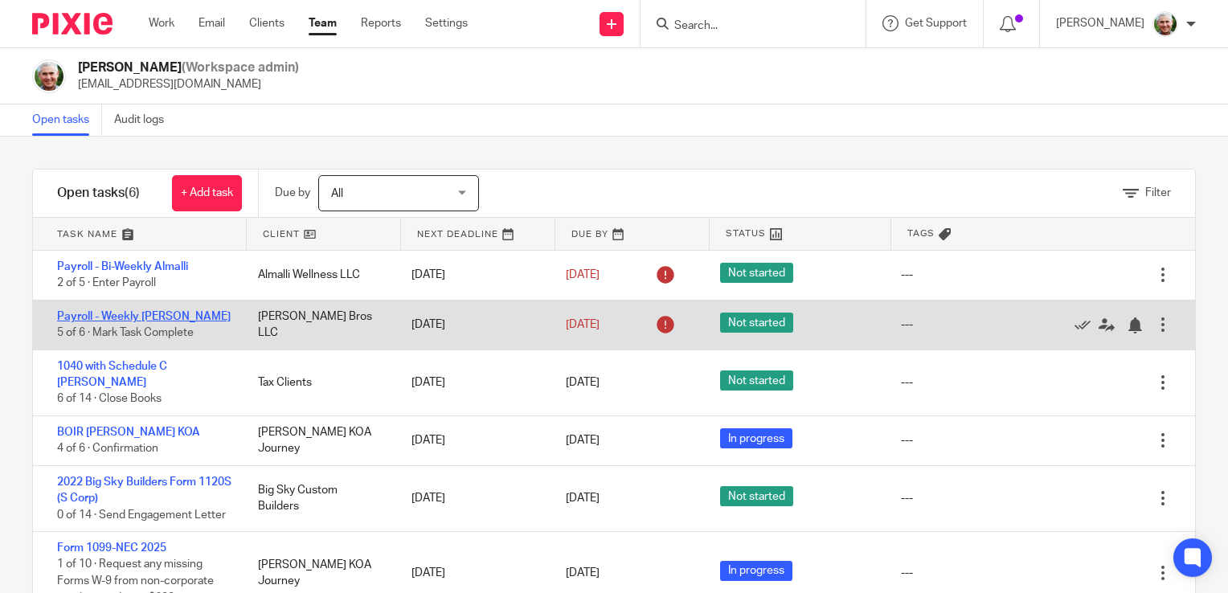
click at [156, 314] on link "Payroll - Weekly [PERSON_NAME]" at bounding box center [144, 316] width 174 height 11
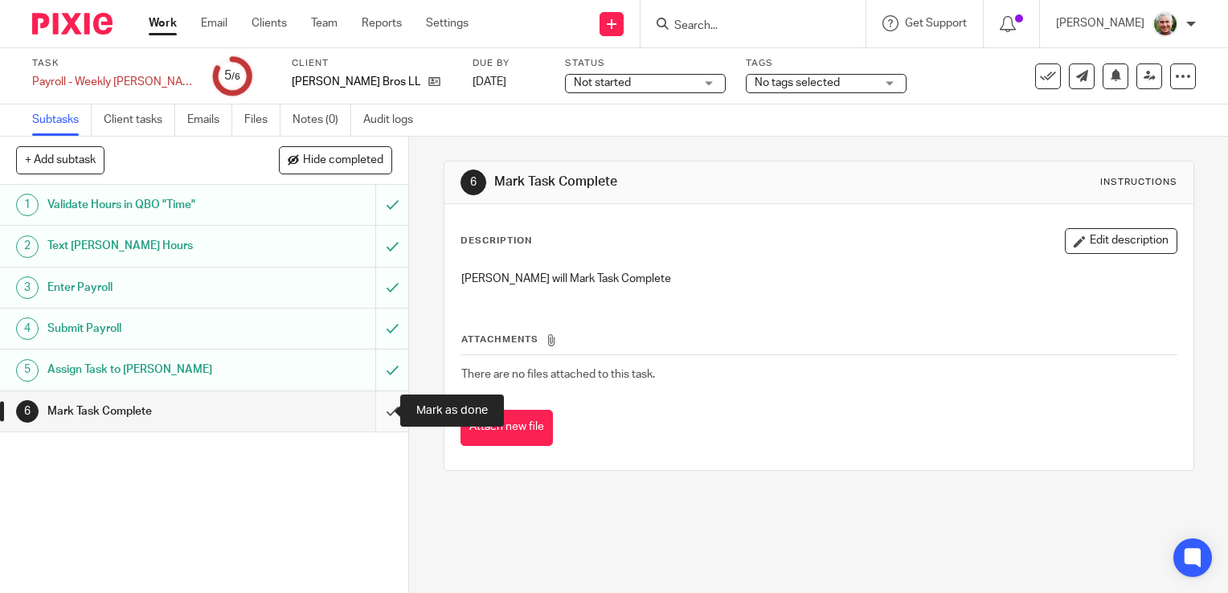
click at [372, 413] on input "submit" at bounding box center [204, 411] width 408 height 40
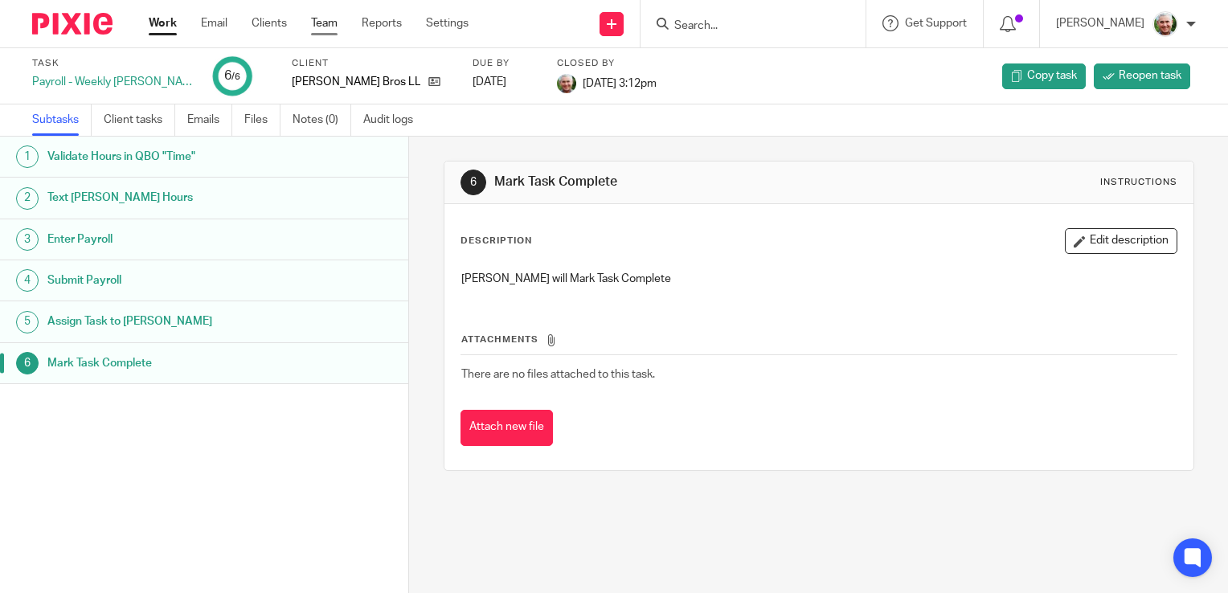
click at [321, 22] on link "Team" at bounding box center [324, 23] width 27 height 16
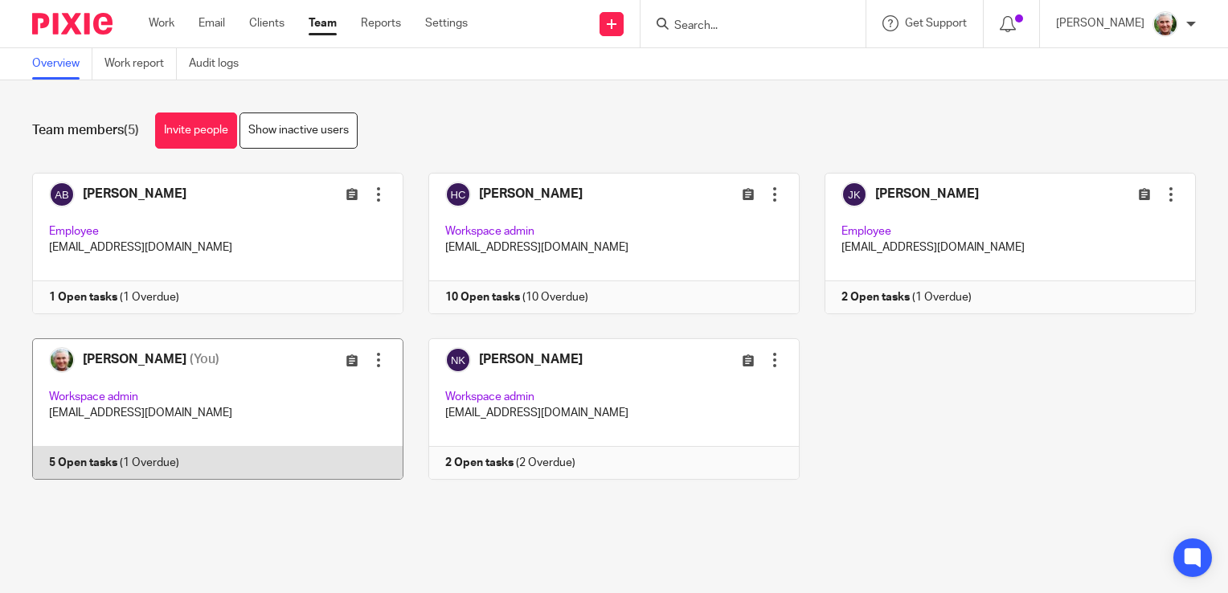
click at [298, 395] on link at bounding box center [205, 408] width 396 height 141
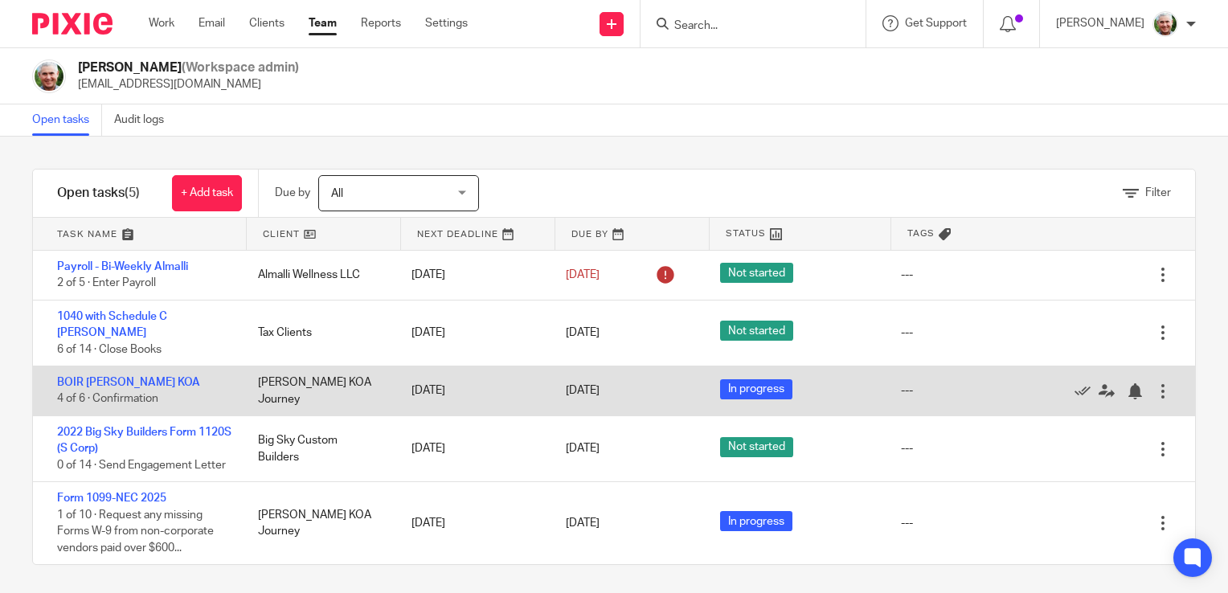
click at [1155, 387] on div at bounding box center [1163, 391] width 16 height 16
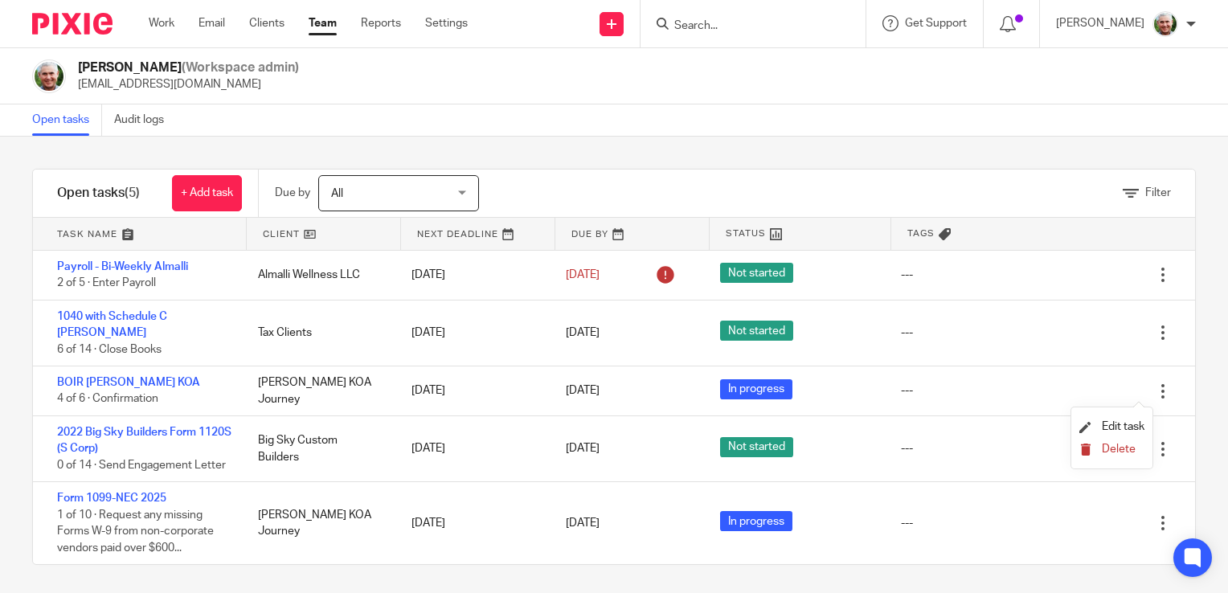
click at [1106, 449] on span "Delete" at bounding box center [1119, 449] width 34 height 11
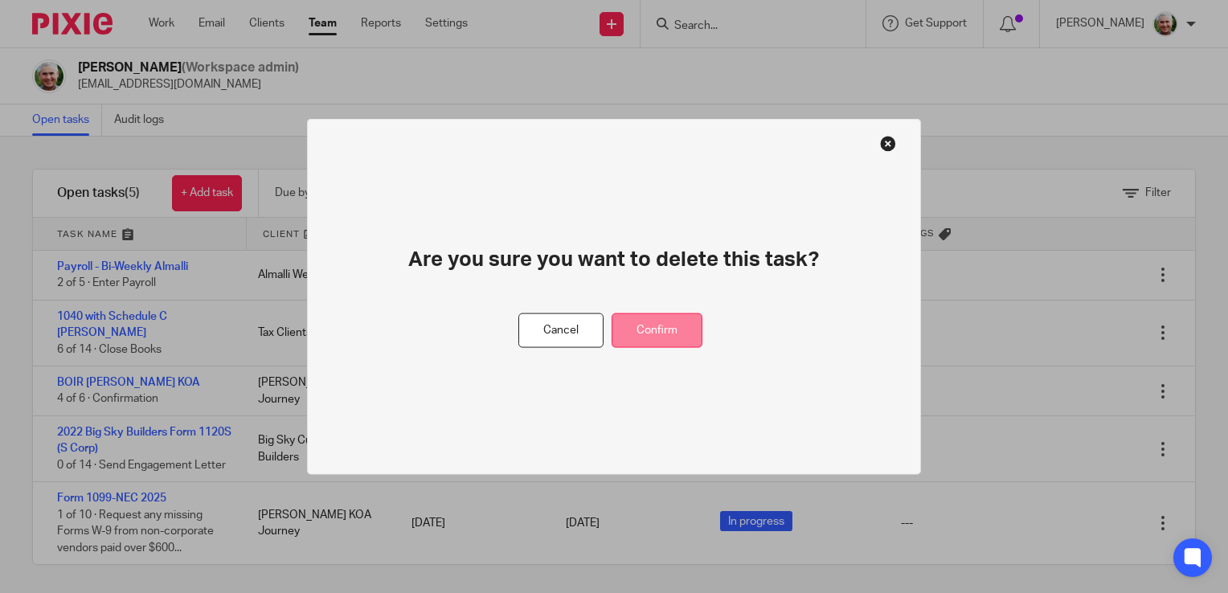
click at [662, 330] on button "Confirm" at bounding box center [657, 330] width 91 height 35
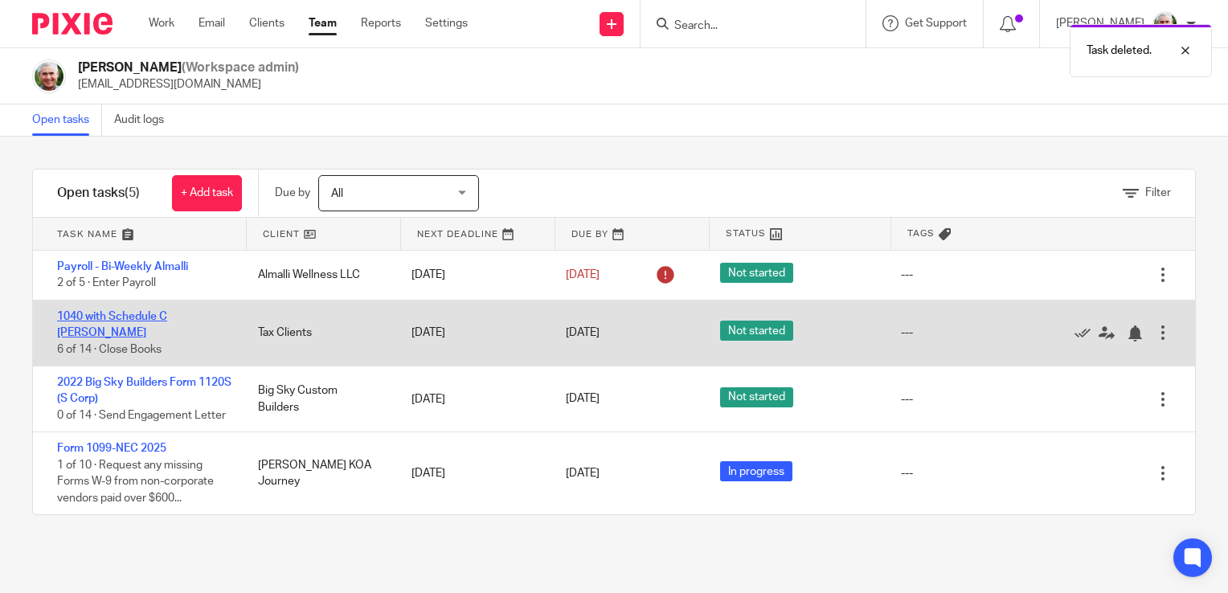
click at [143, 318] on link "1040 with Schedule C [PERSON_NAME]" at bounding box center [112, 324] width 110 height 27
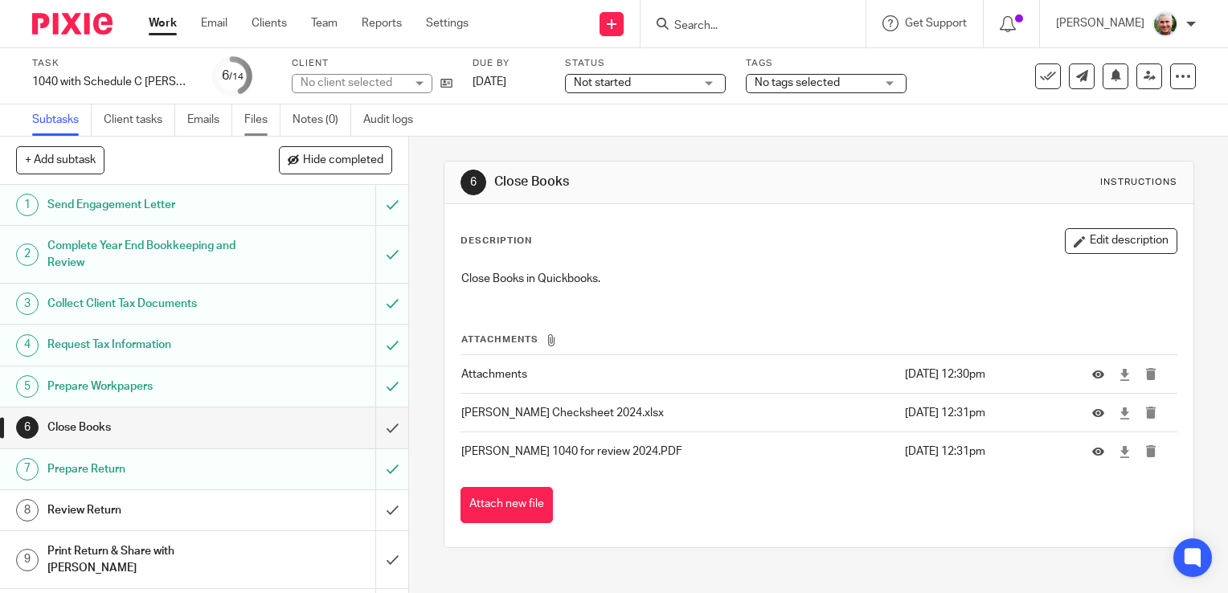
click at [251, 114] on link "Files" at bounding box center [262, 119] width 36 height 31
click at [257, 121] on link "Files" at bounding box center [262, 119] width 36 height 31
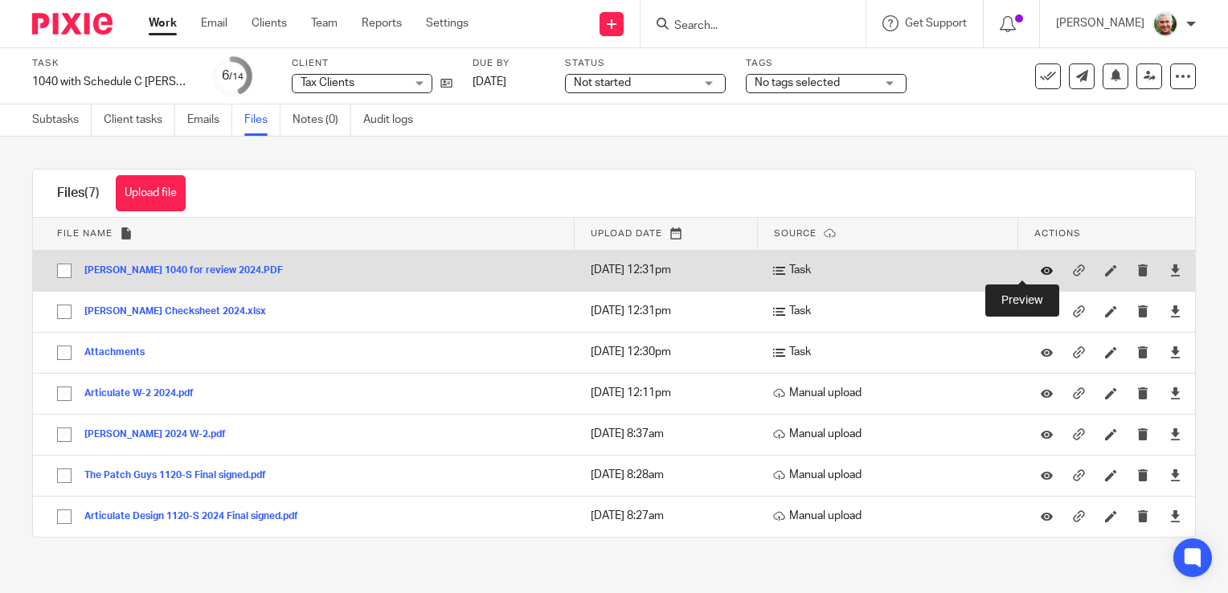
click at [1041, 270] on icon at bounding box center [1047, 270] width 12 height 12
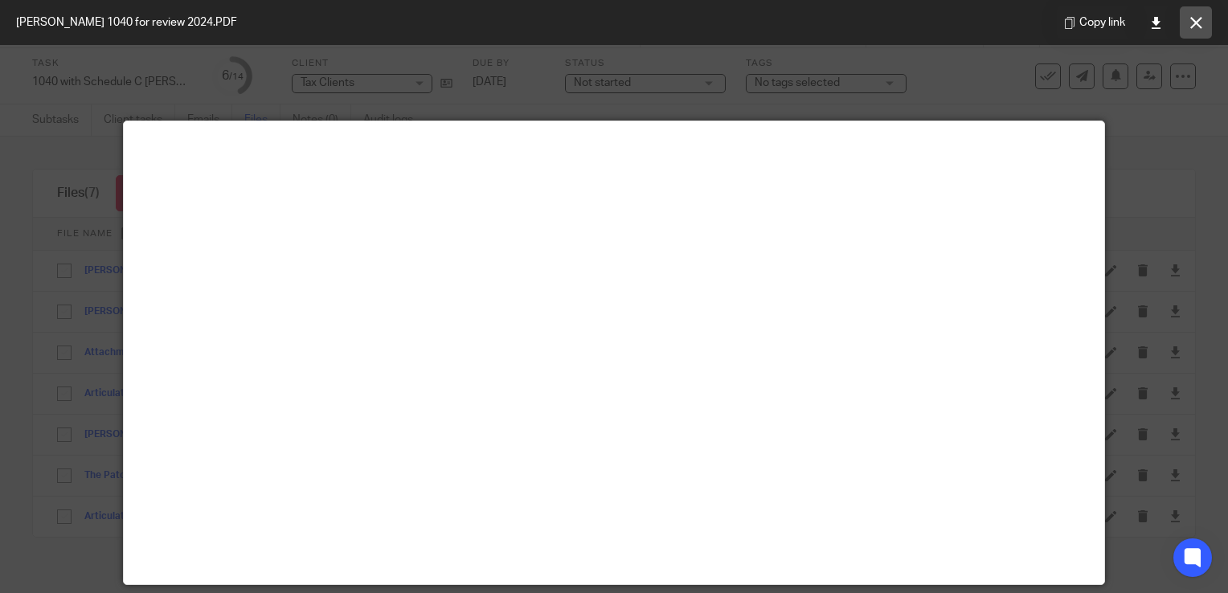
click at [1196, 22] on icon at bounding box center [1196, 23] width 12 height 12
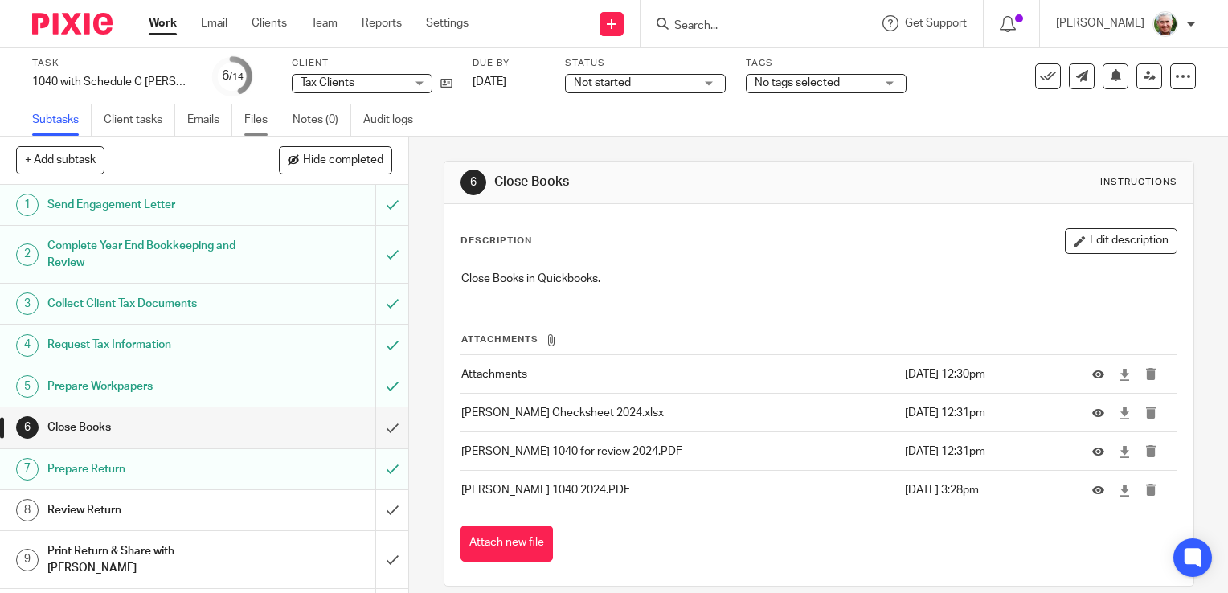
click at [260, 124] on link "Files" at bounding box center [262, 119] width 36 height 31
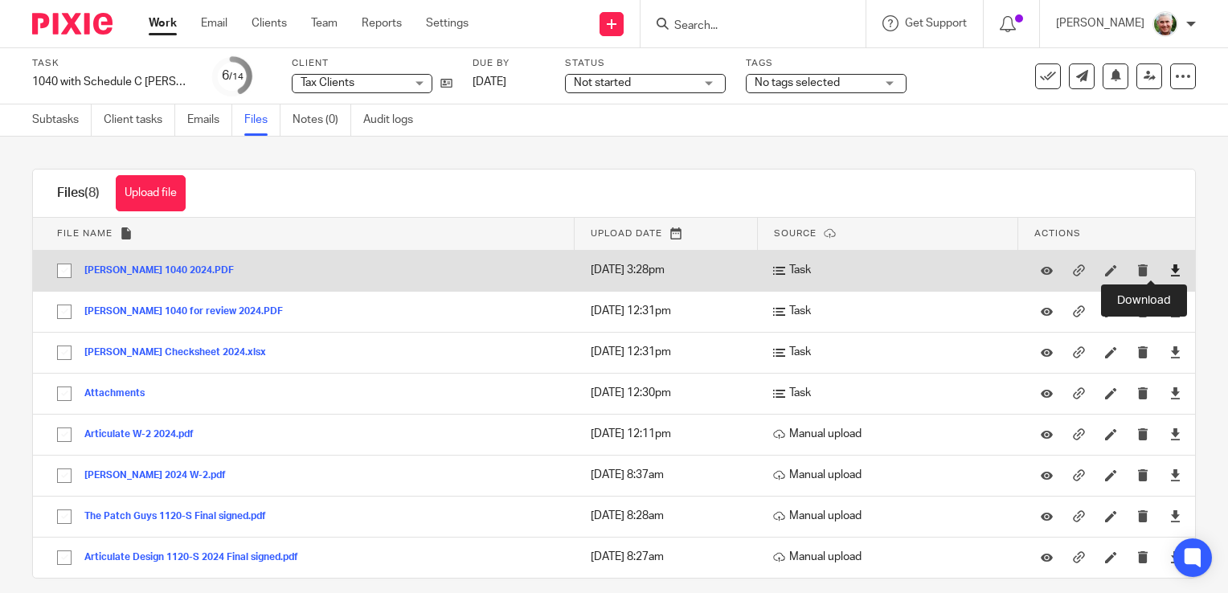
click at [1169, 268] on icon at bounding box center [1175, 270] width 12 height 12
